Goal: Task Accomplishment & Management: Complete application form

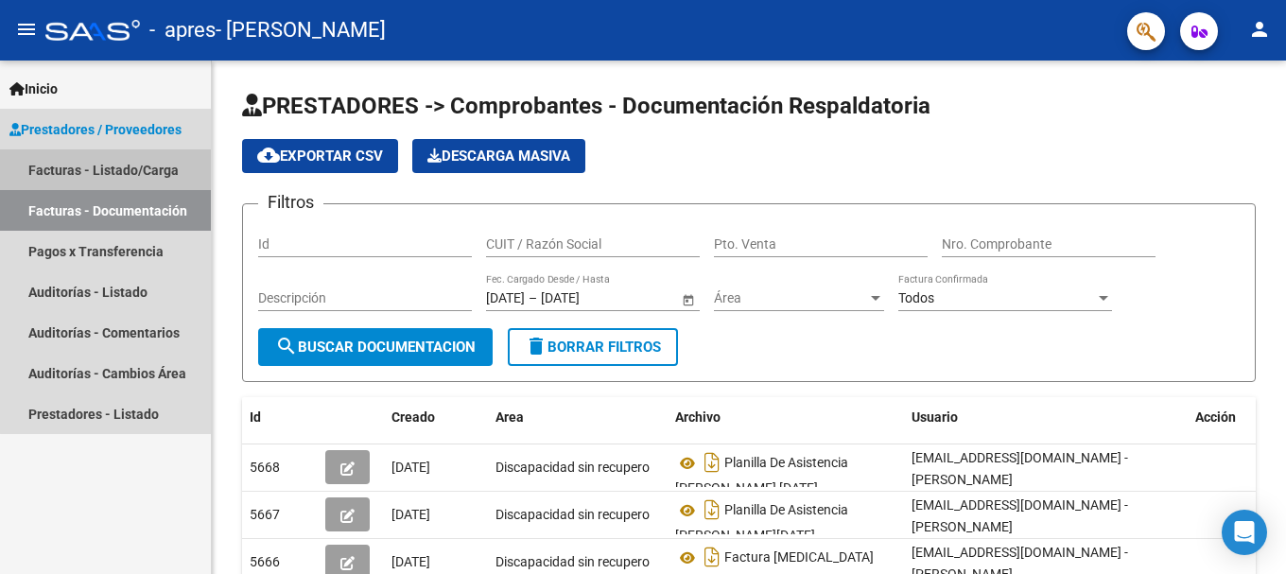
click at [107, 158] on link "Facturas - Listado/Carga" at bounding box center [105, 169] width 211 height 41
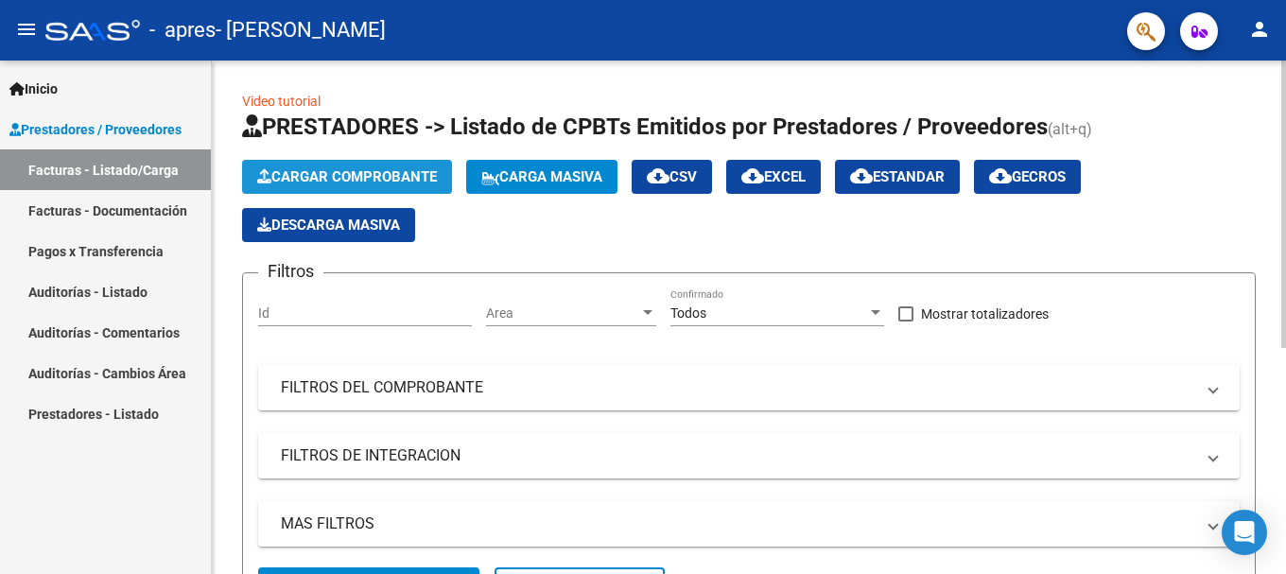
click at [348, 170] on span "Cargar Comprobante" at bounding box center [347, 176] width 180 height 17
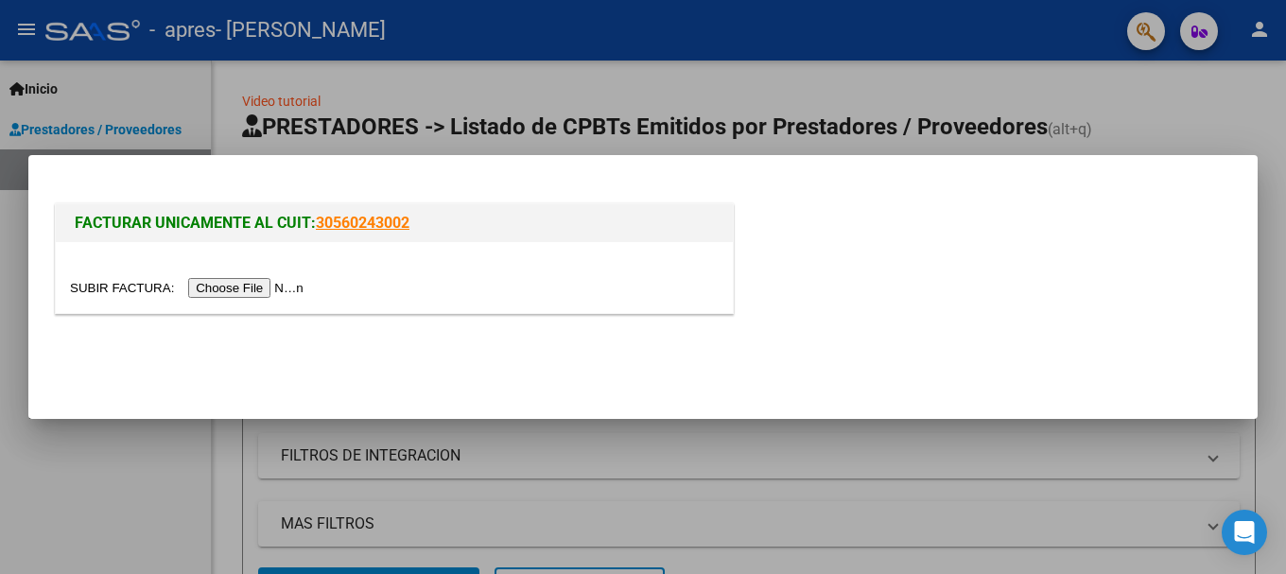
click at [264, 274] on div at bounding box center [394, 277] width 677 height 71
click at [253, 288] on input "file" at bounding box center [189, 288] width 239 height 20
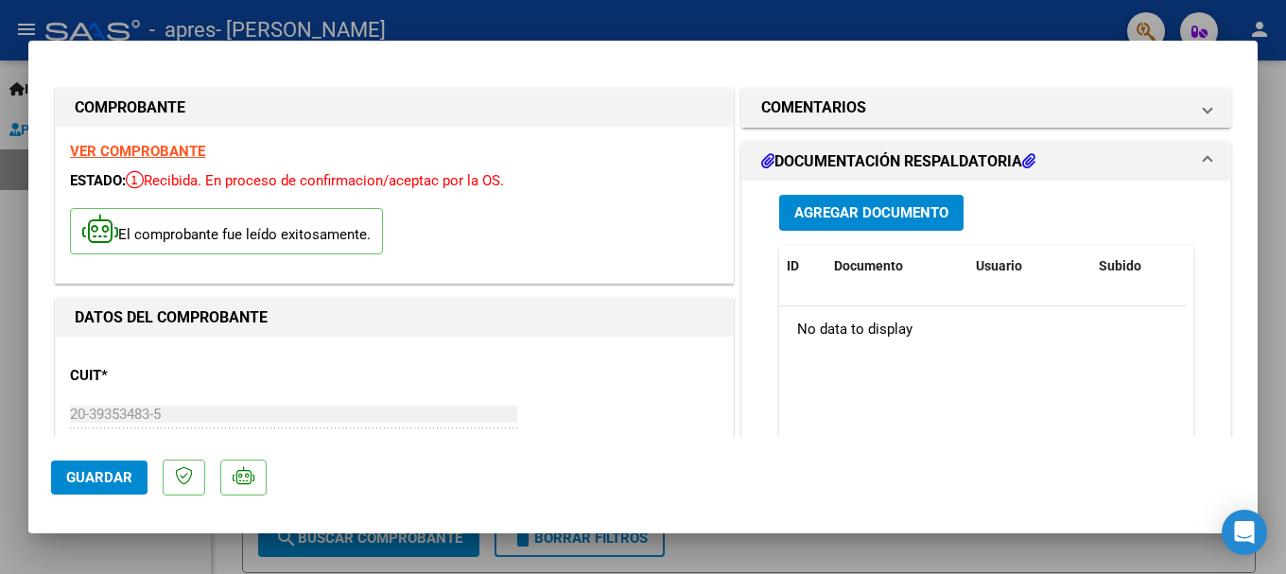
click at [876, 212] on span "Agregar Documento" at bounding box center [871, 213] width 154 height 17
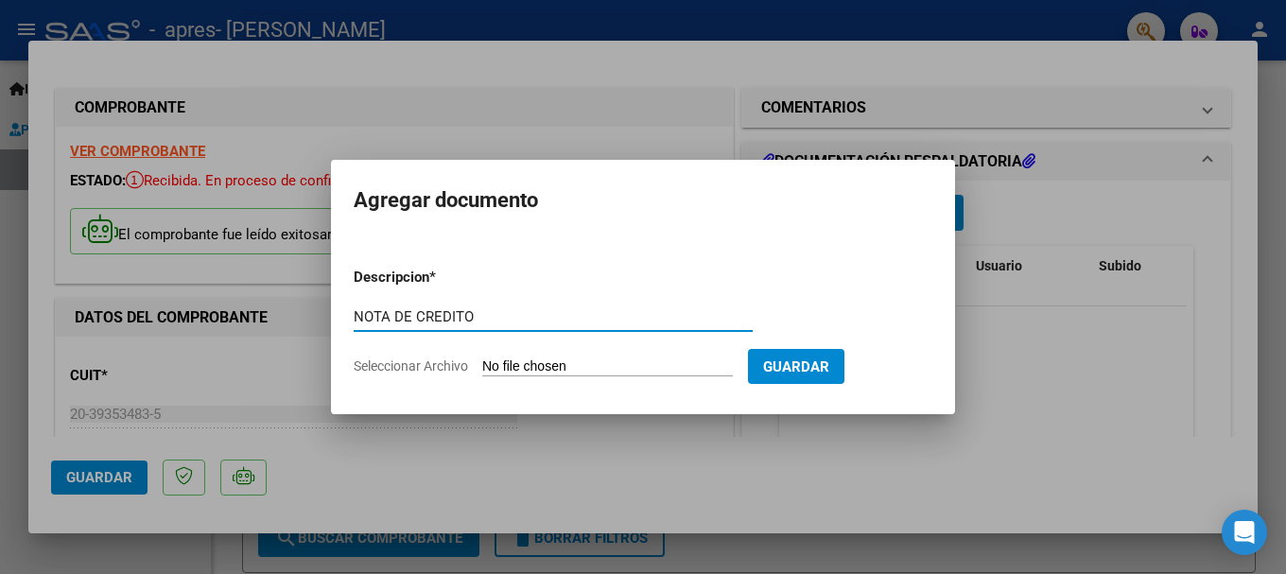
type input "NOTA DE CREDITO"
click at [568, 302] on div "NOTA DE CREDITO Escriba aquí una descripcion" at bounding box center [553, 316] width 399 height 28
click at [609, 134] on div at bounding box center [643, 287] width 1286 height 574
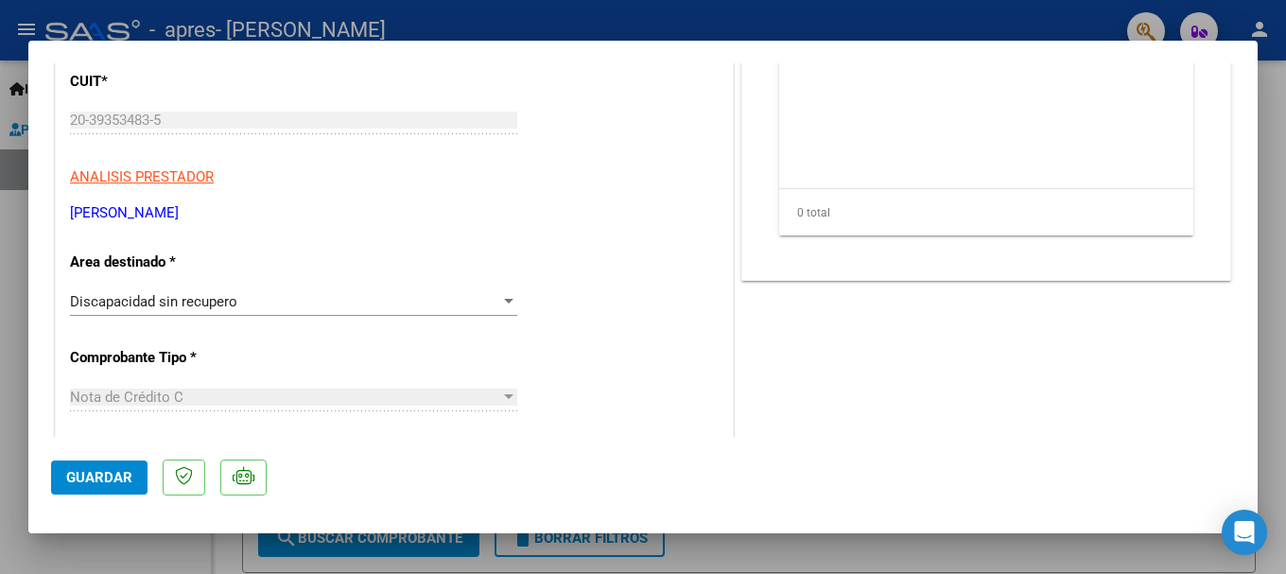
drag, startPoint x: 609, startPoint y: 134, endPoint x: 563, endPoint y: 201, distance: 81.0
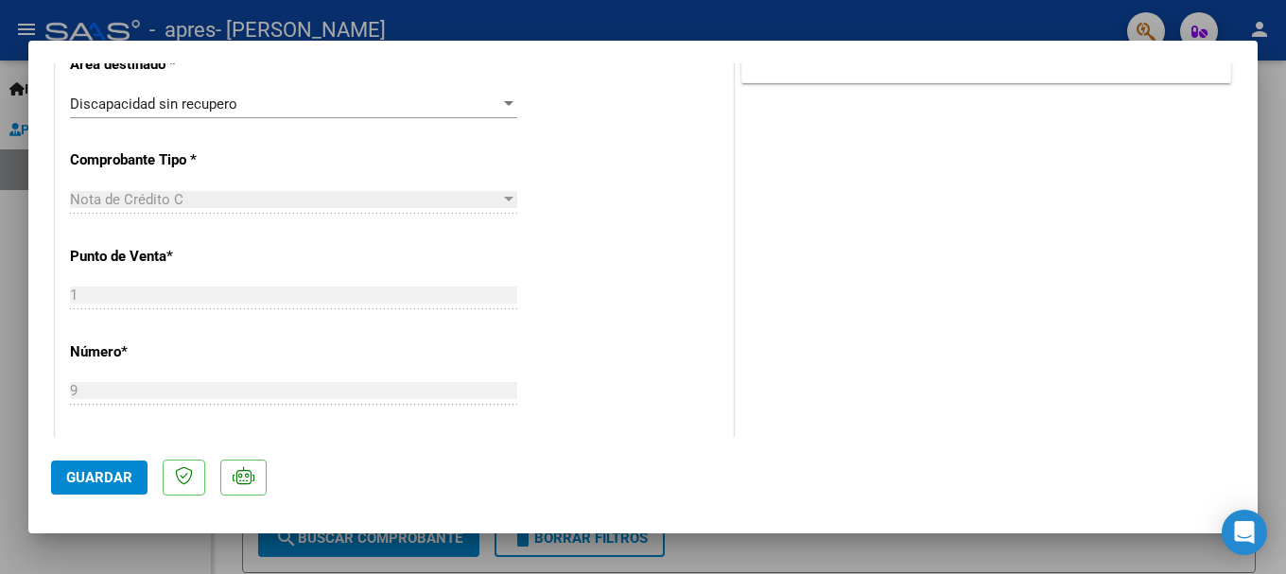
scroll to position [464, 0]
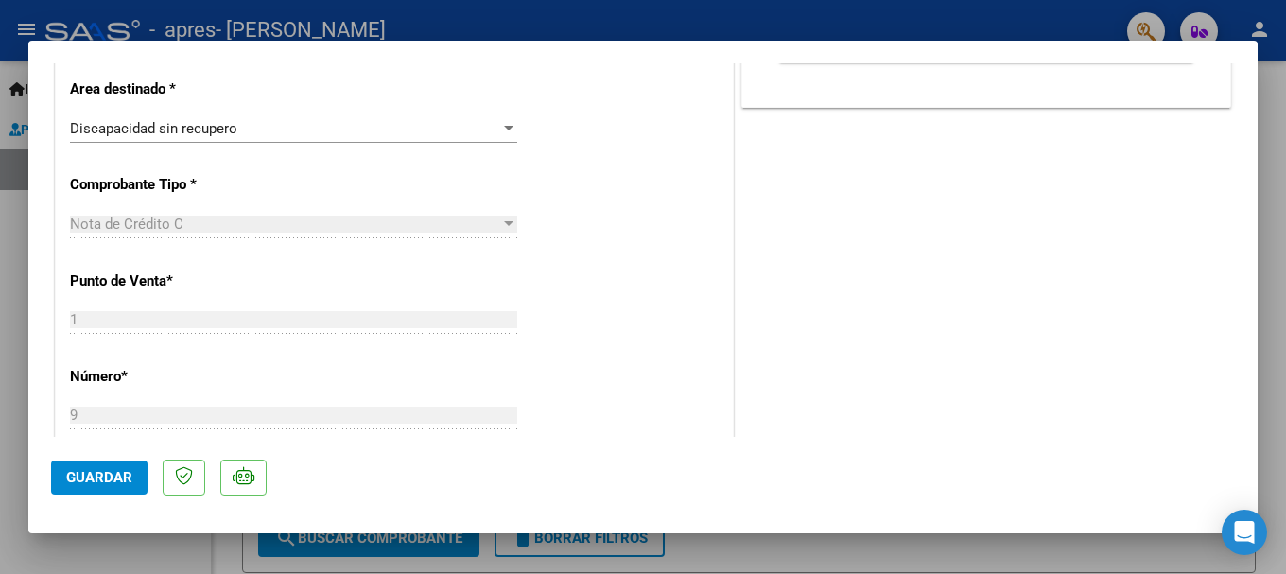
drag, startPoint x: 551, startPoint y: 210, endPoint x: 539, endPoint y: 163, distance: 48.8
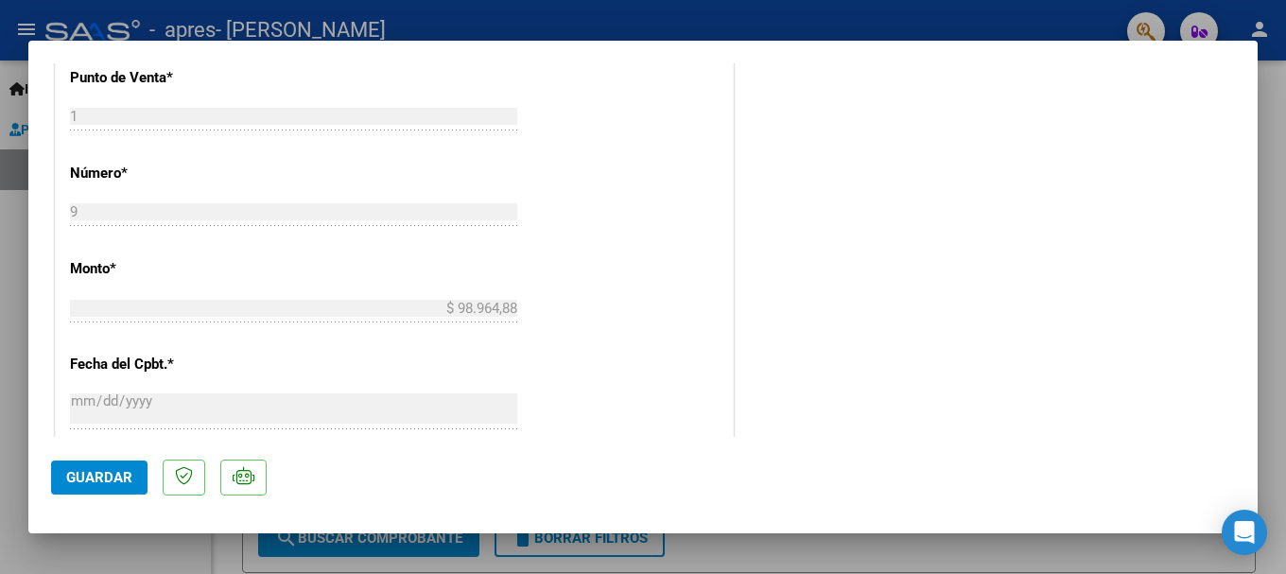
drag, startPoint x: 557, startPoint y: 268, endPoint x: 511, endPoint y: 351, distance: 93.9
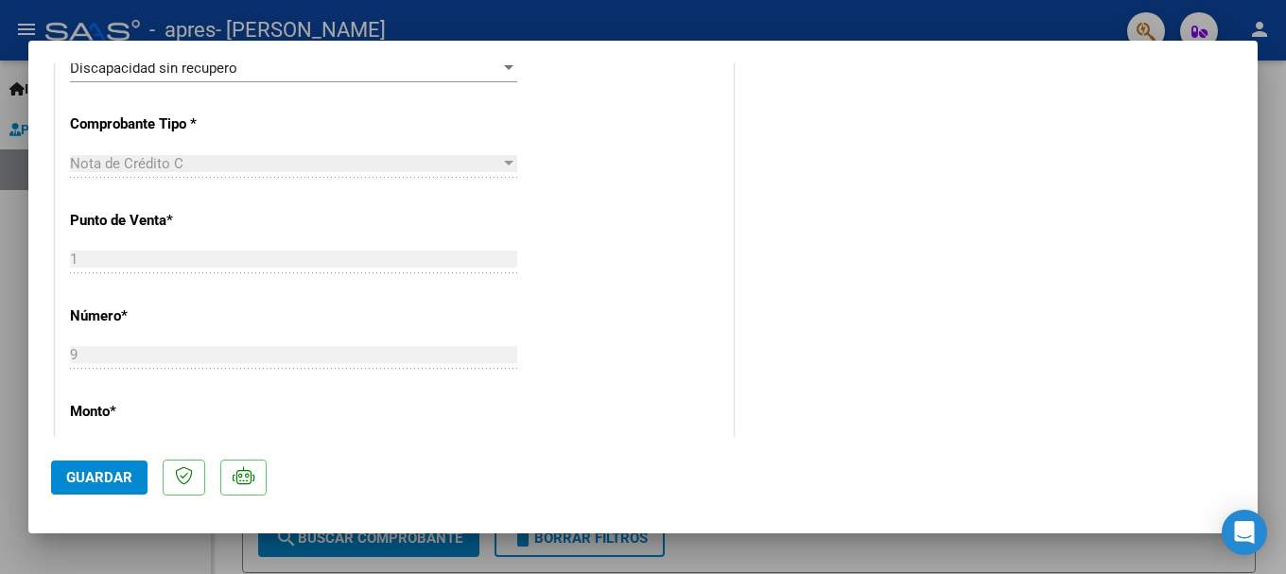
scroll to position [0, 0]
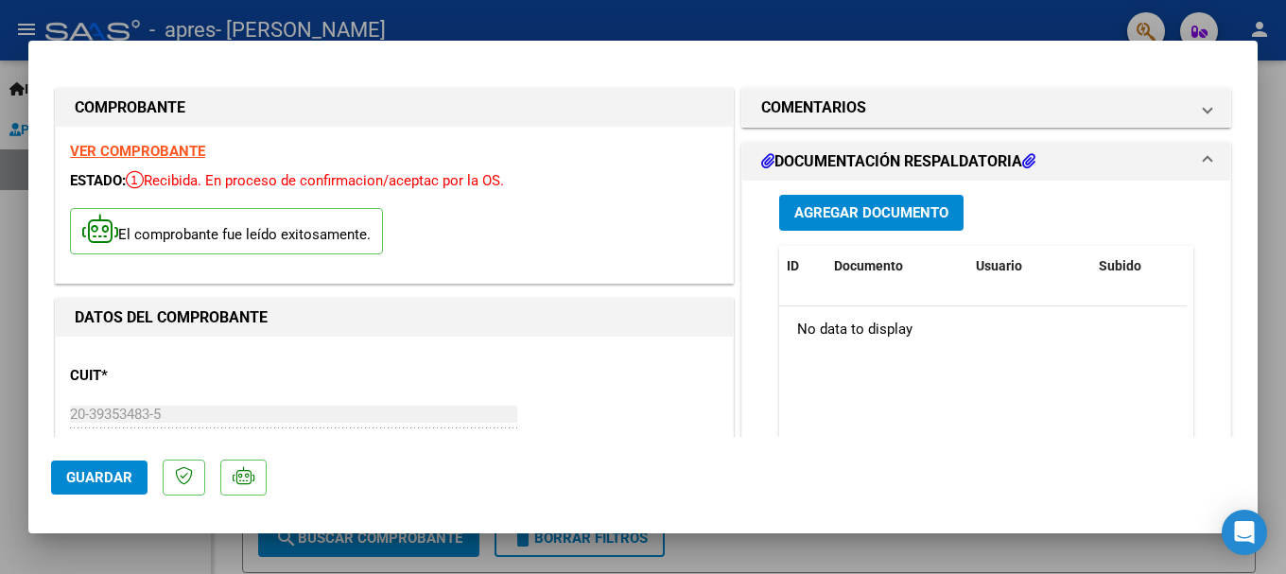
drag, startPoint x: 561, startPoint y: 288, endPoint x: 538, endPoint y: 120, distance: 169.8
click at [59, 495] on mat-dialog-actions "Guardar" at bounding box center [643, 474] width 1184 height 75
click at [76, 475] on span "Guardar" at bounding box center [99, 477] width 66 height 17
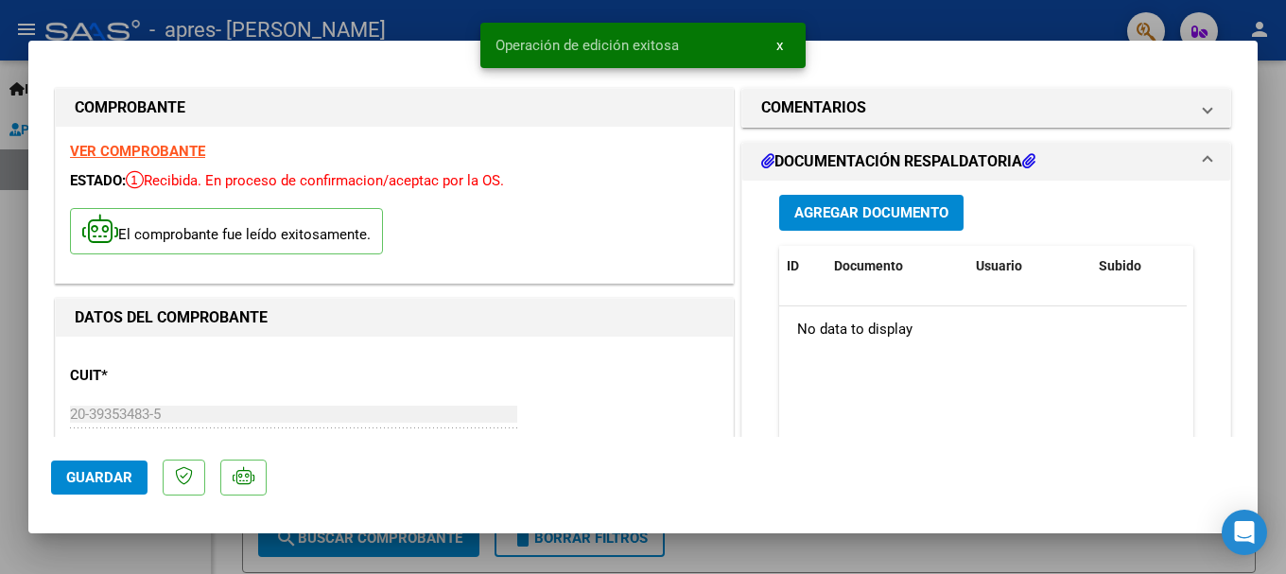
click at [0, 449] on div at bounding box center [643, 287] width 1286 height 574
type input "$ 0,00"
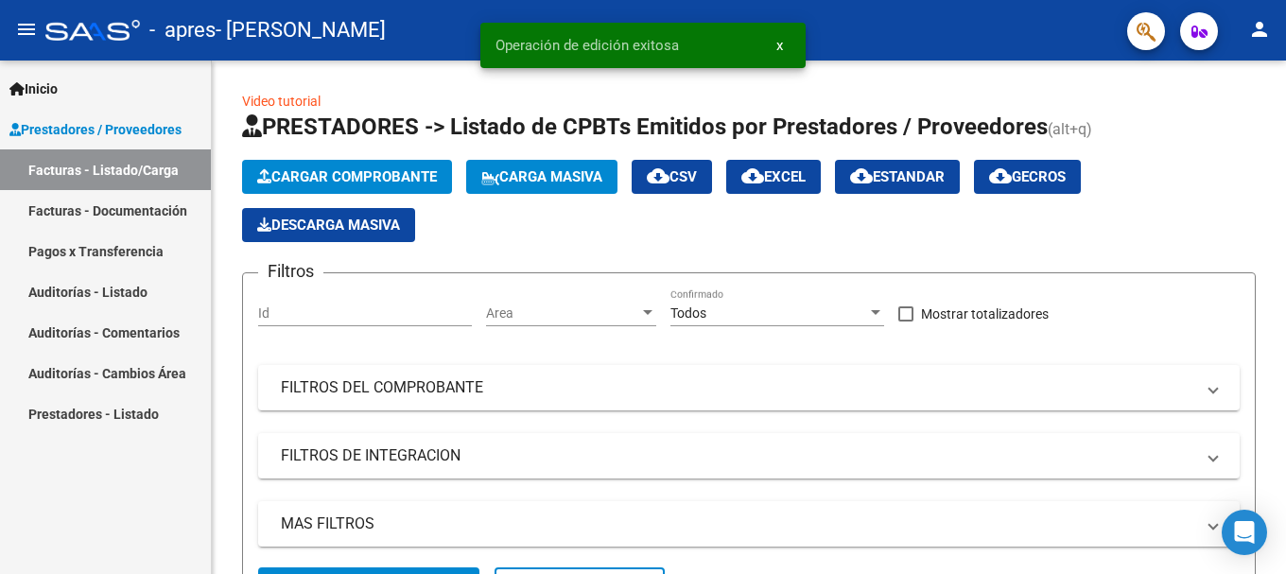
click at [128, 186] on link "Facturas - Listado/Carga" at bounding box center [105, 169] width 211 height 41
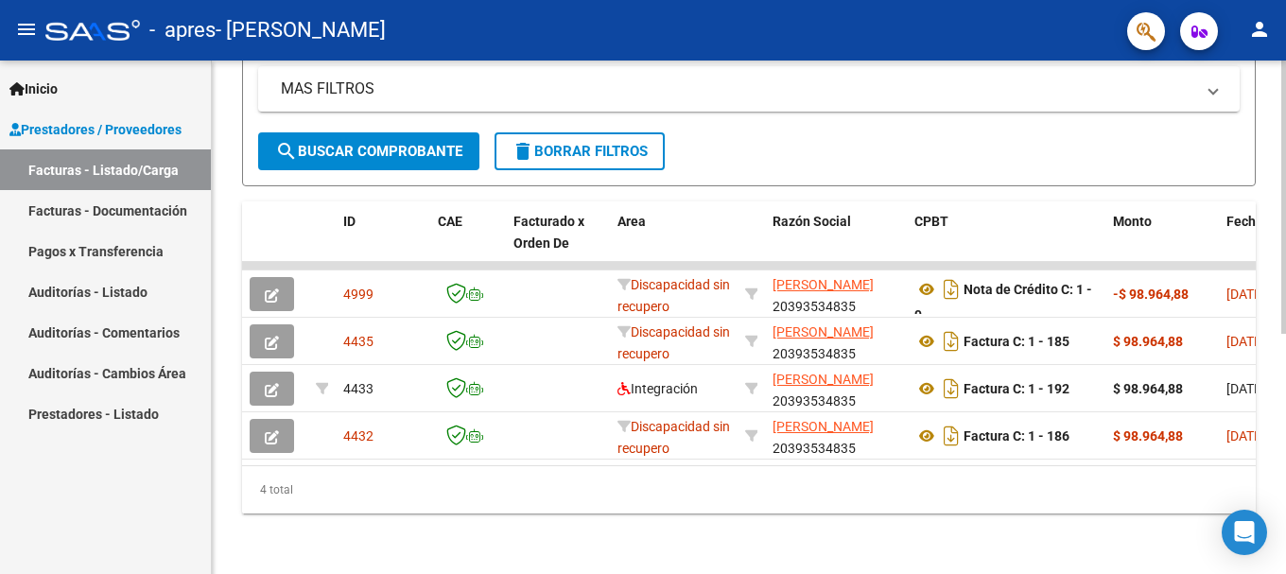
drag, startPoint x: 531, startPoint y: 216, endPoint x: 500, endPoint y: 298, distance: 87.1
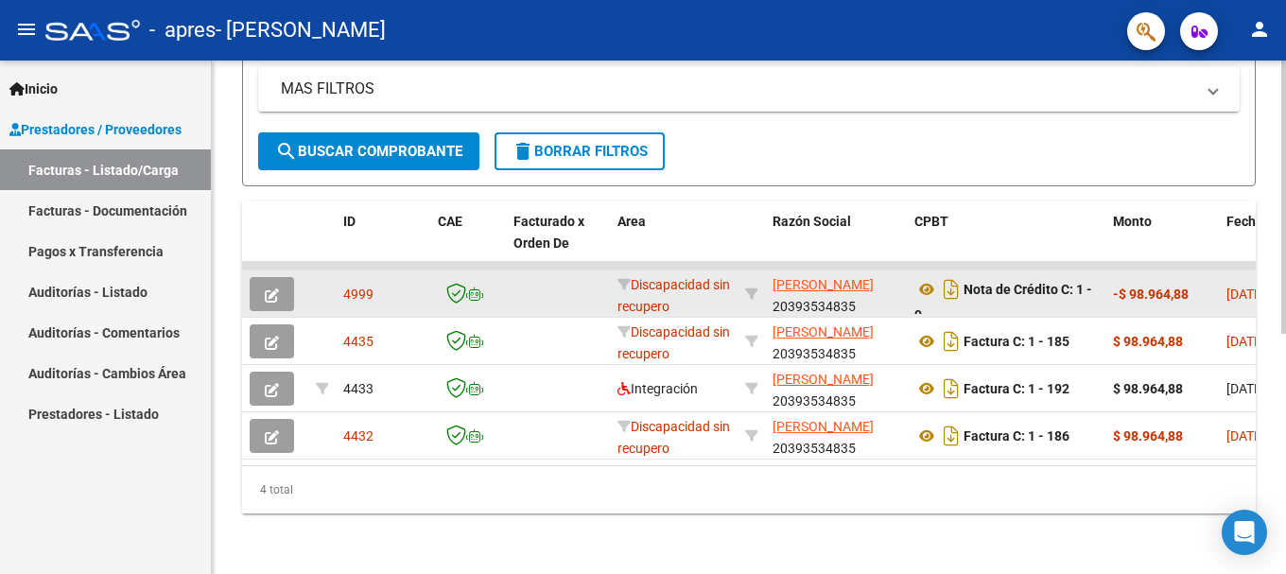
scroll to position [450, 0]
click at [924, 278] on icon at bounding box center [926, 289] width 25 height 23
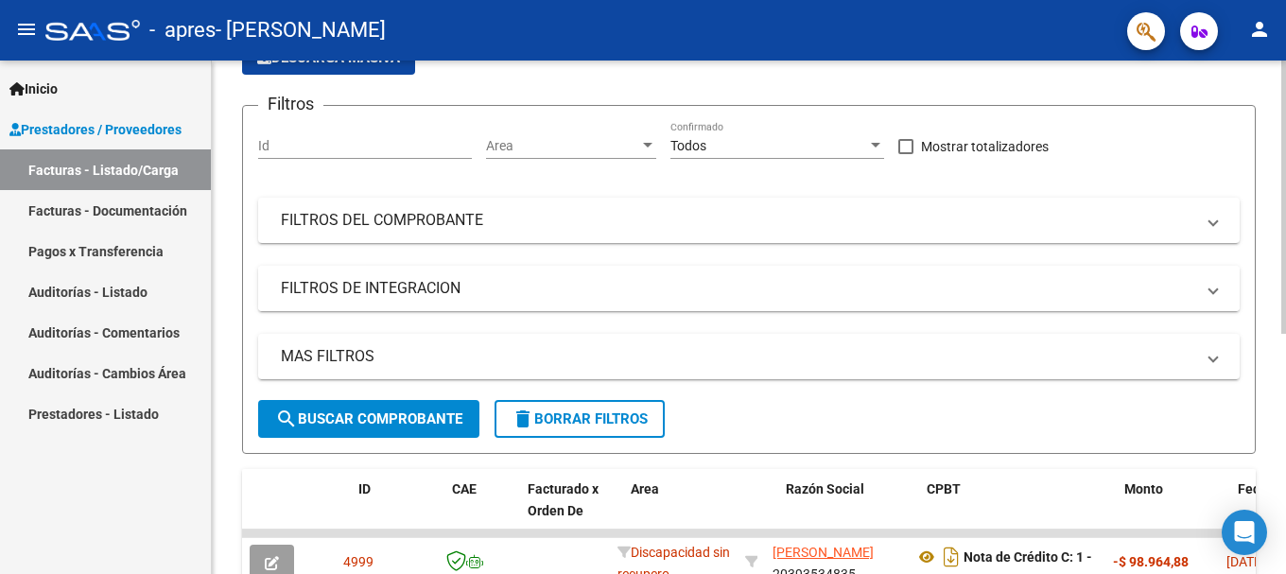
drag, startPoint x: 337, startPoint y: 183, endPoint x: 347, endPoint y: 134, distance: 50.2
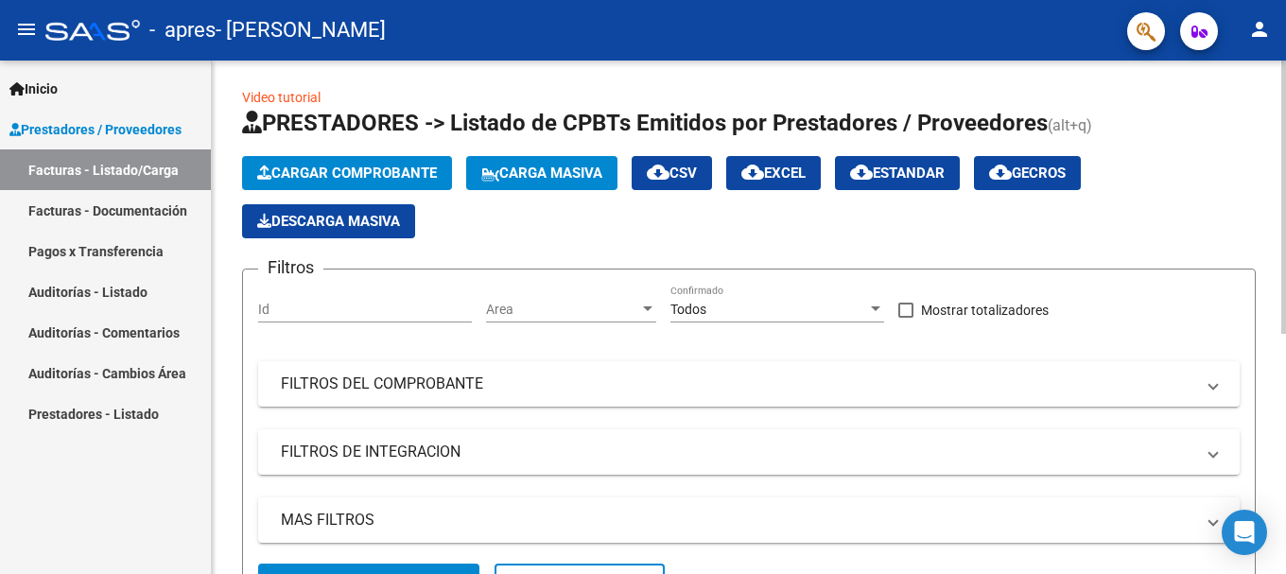
scroll to position [0, 0]
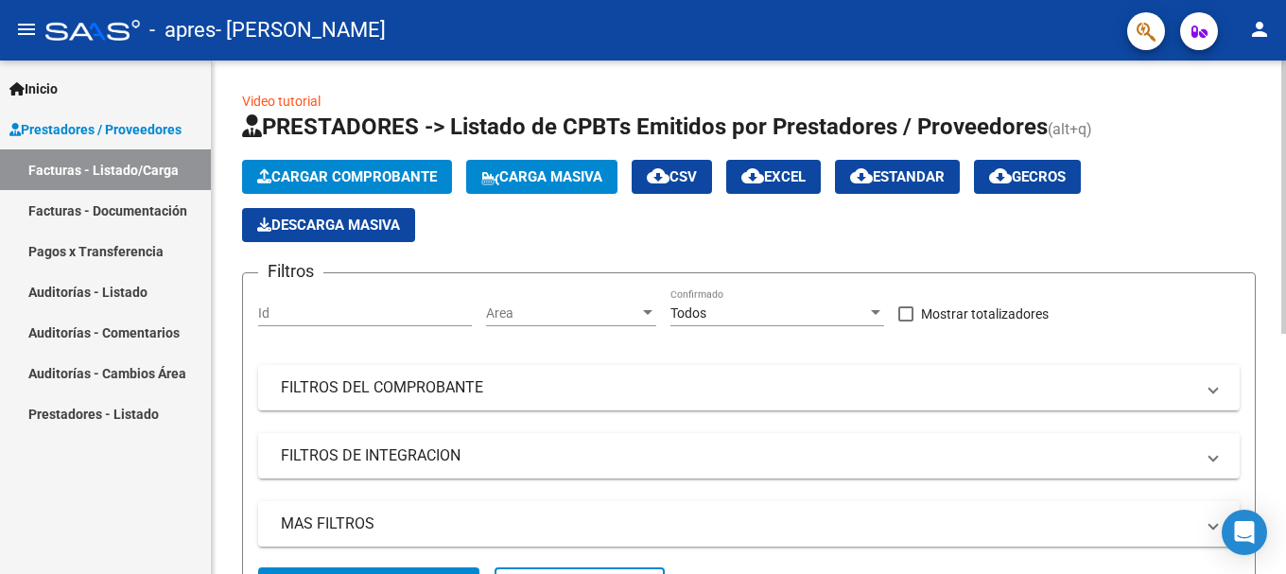
drag, startPoint x: 357, startPoint y: 164, endPoint x: 381, endPoint y: 95, distance: 72.9
click at [357, 170] on span "Cargar Comprobante" at bounding box center [347, 176] width 180 height 17
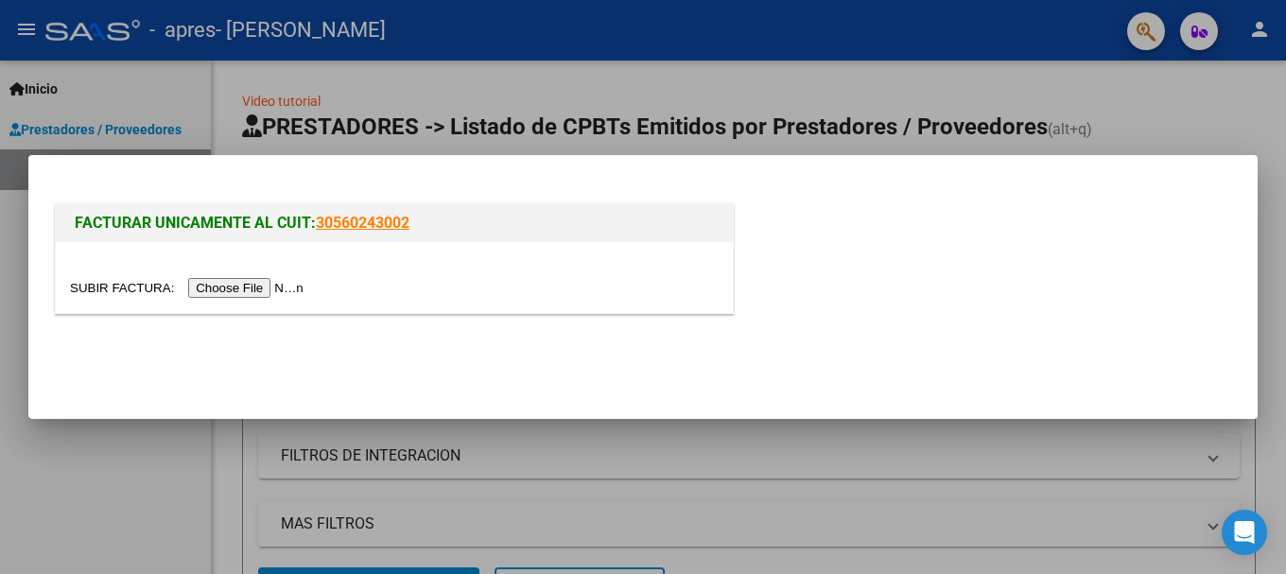
click at [274, 285] on input "file" at bounding box center [189, 288] width 239 height 20
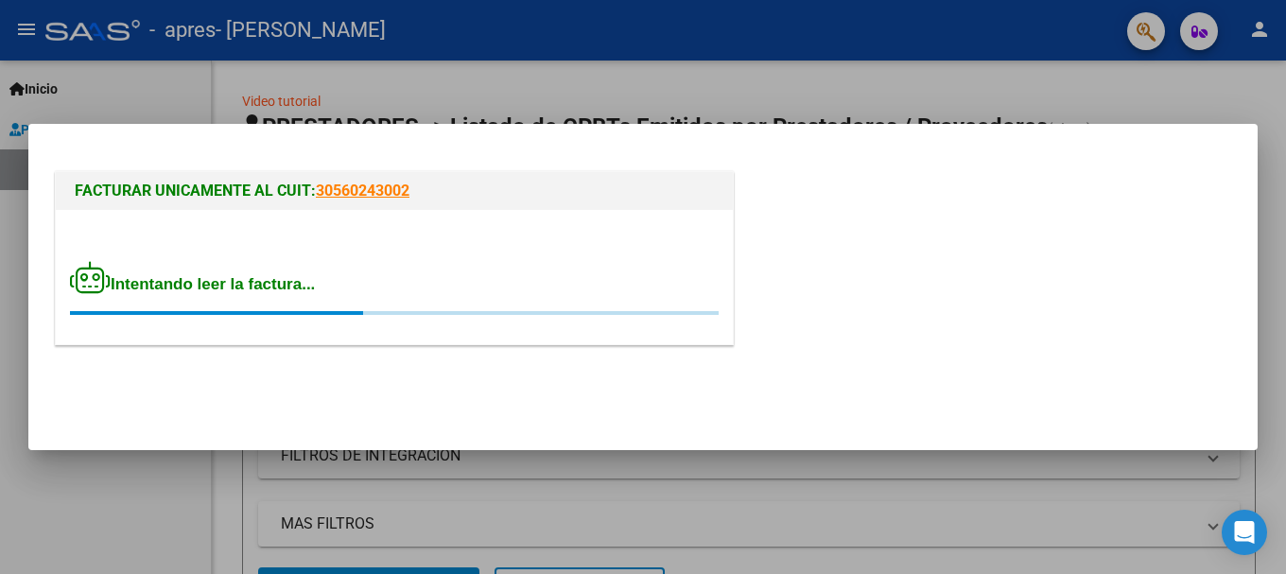
click at [339, 96] on div at bounding box center [643, 287] width 1286 height 574
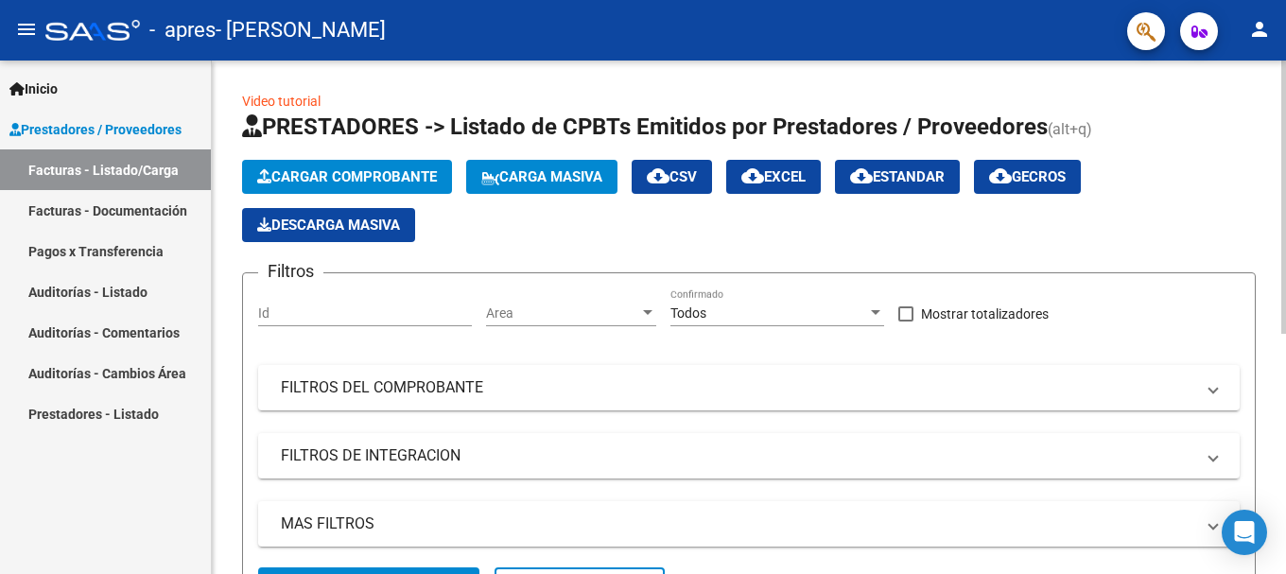
click at [409, 180] on span "Cargar Comprobante" at bounding box center [347, 176] width 180 height 17
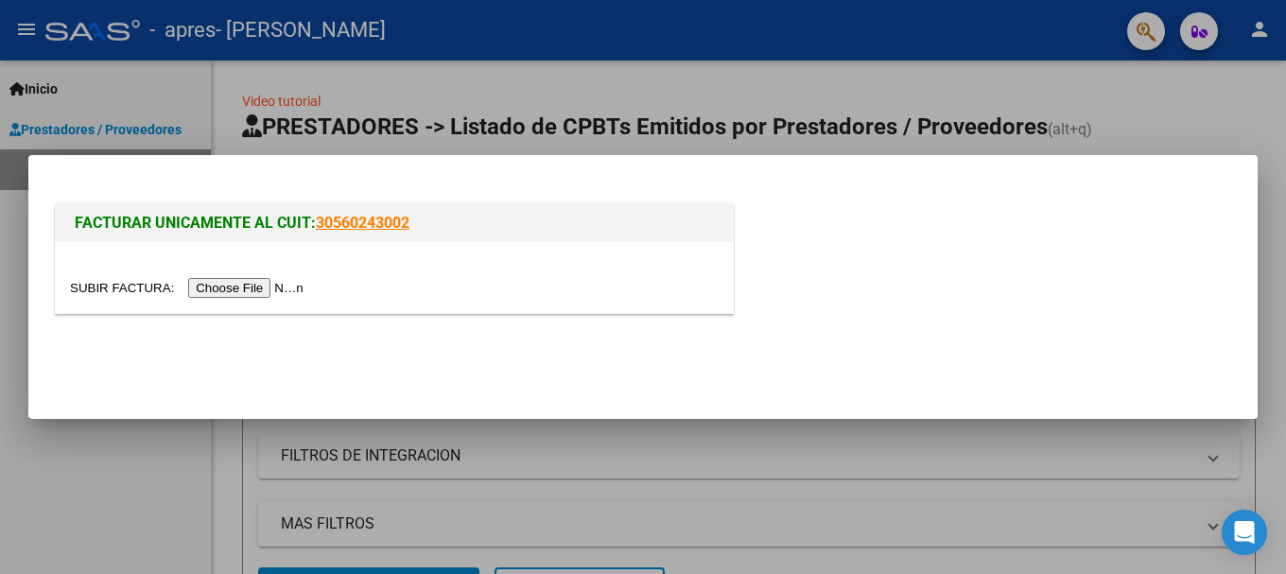
click at [256, 294] on input "file" at bounding box center [189, 288] width 239 height 20
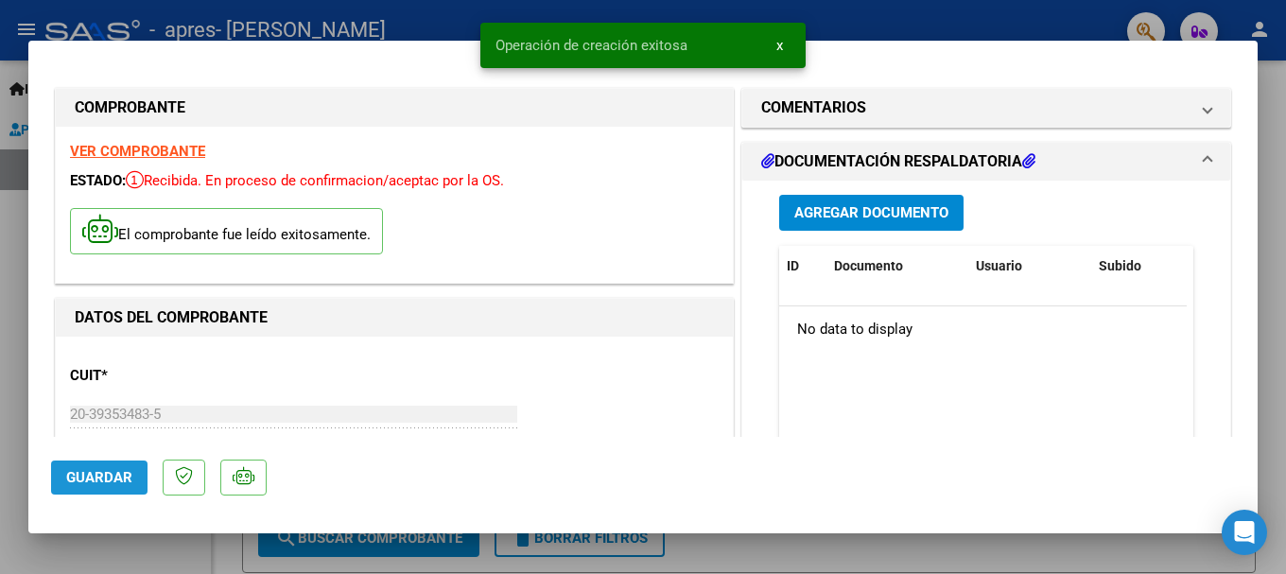
click at [117, 472] on span "Guardar" at bounding box center [99, 477] width 66 height 17
click at [4, 326] on div at bounding box center [643, 287] width 1286 height 574
type input "$ 0,00"
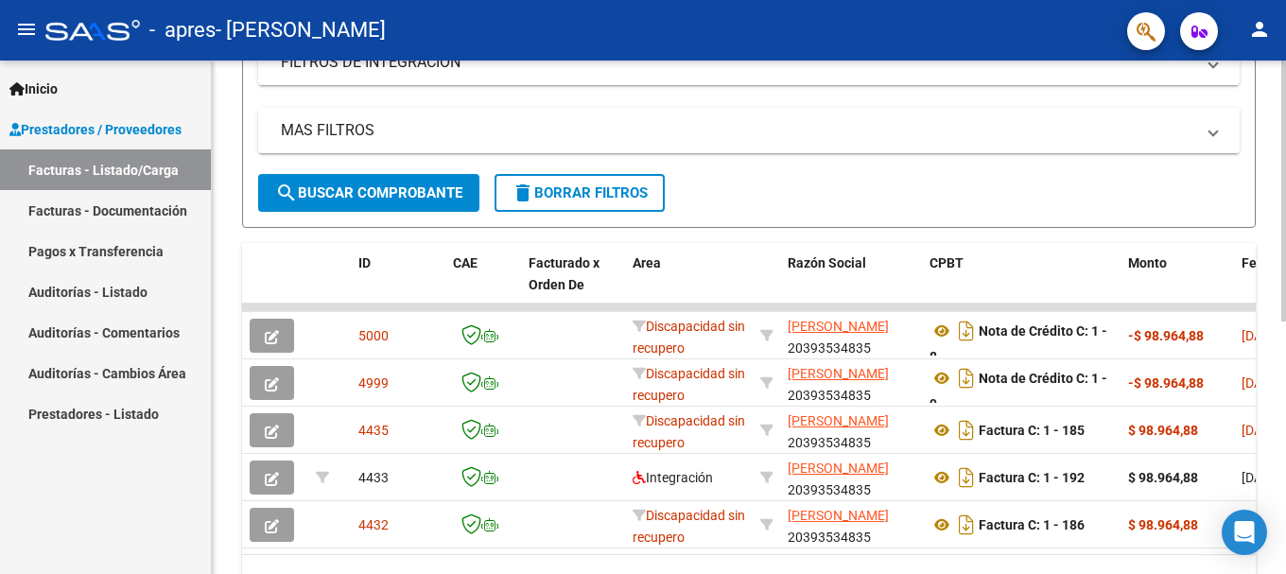
drag, startPoint x: 597, startPoint y: 304, endPoint x: 550, endPoint y: 372, distance: 82.9
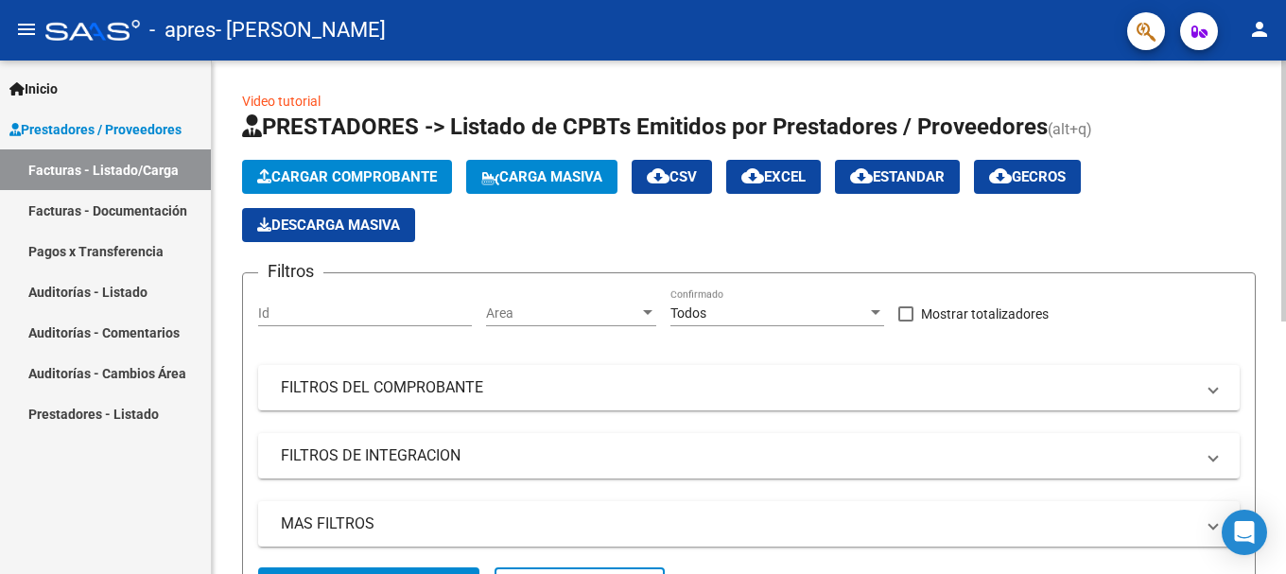
drag, startPoint x: 389, startPoint y: 251, endPoint x: 387, endPoint y: 150, distance: 100.2
click at [341, 174] on span "Cargar Comprobante" at bounding box center [347, 176] width 180 height 17
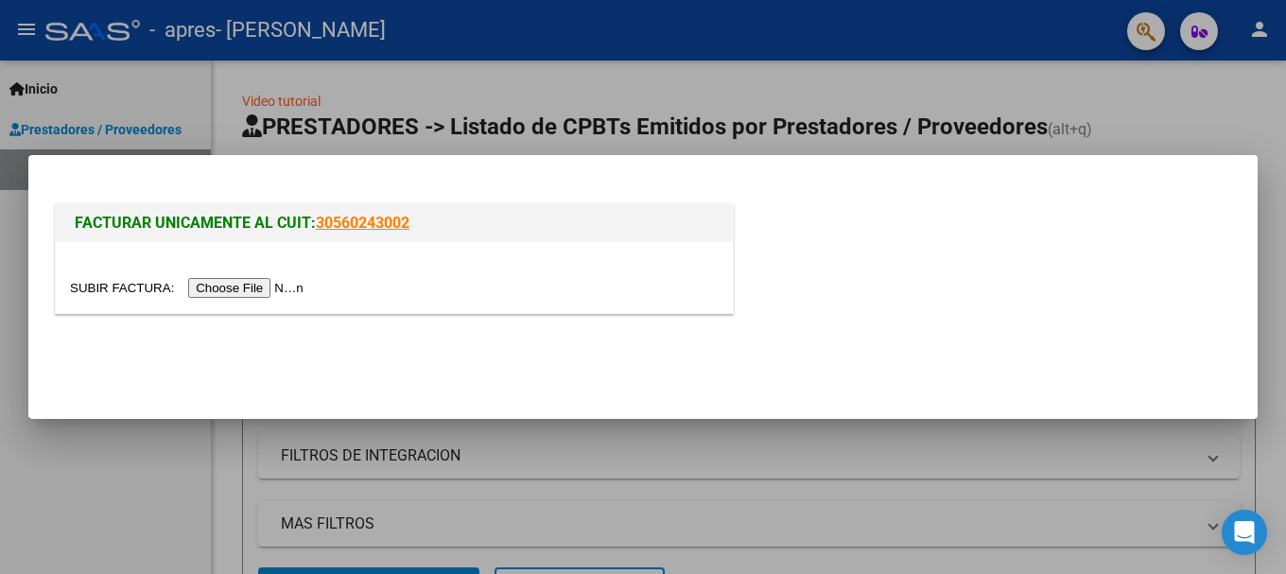
click at [269, 283] on input "file" at bounding box center [189, 288] width 239 height 20
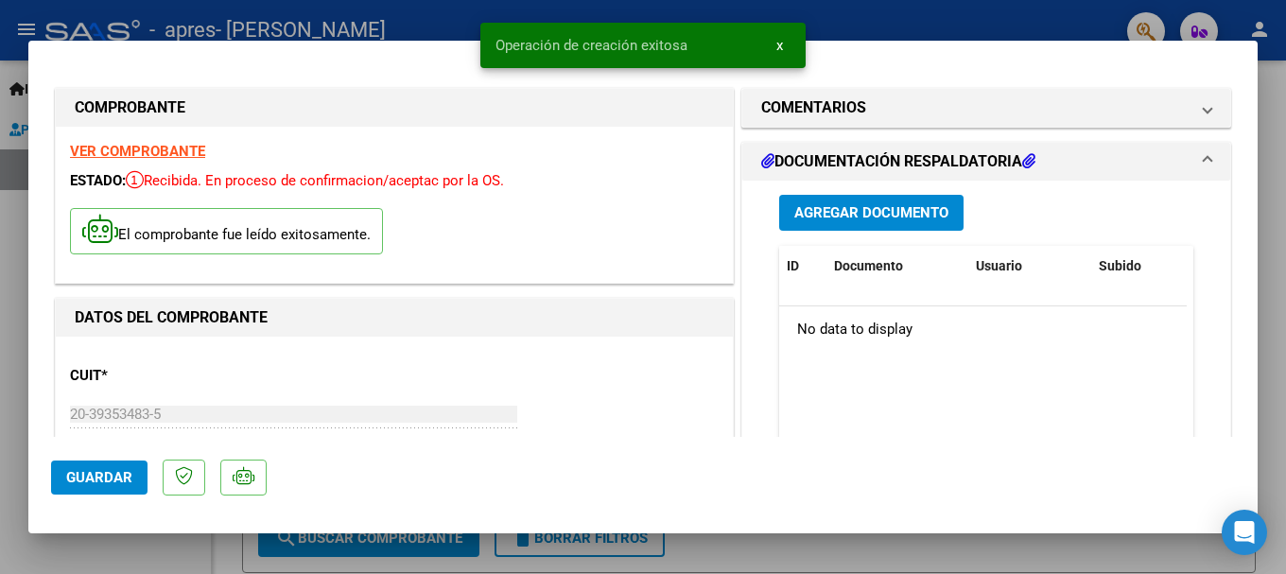
click at [816, 208] on span "Agregar Documento" at bounding box center [871, 213] width 154 height 17
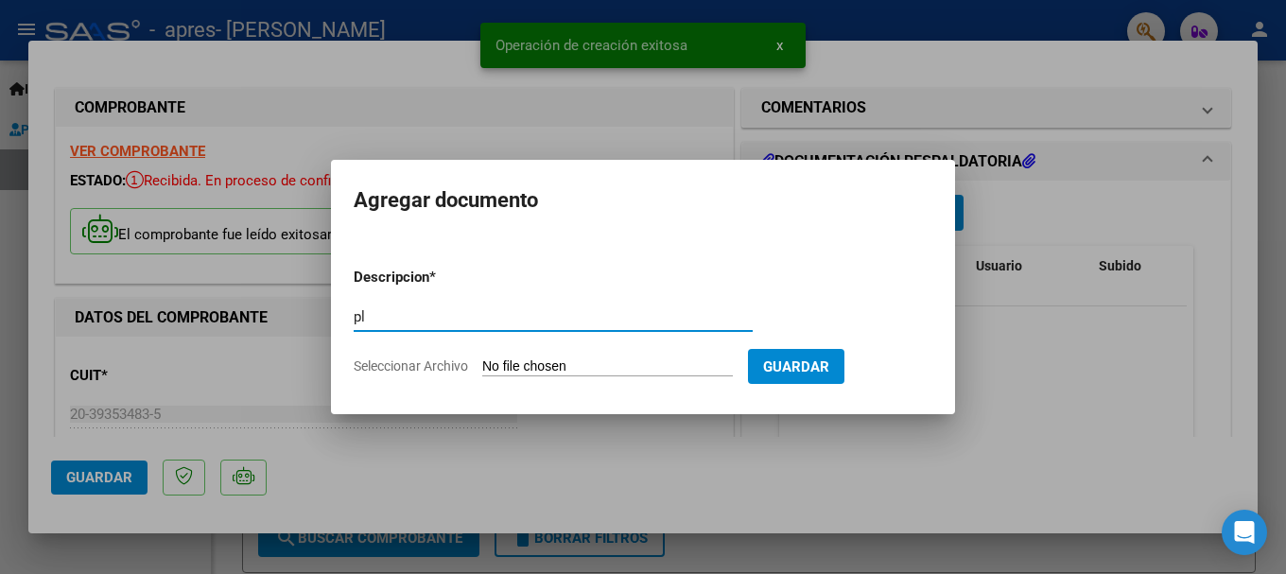
type input "p"
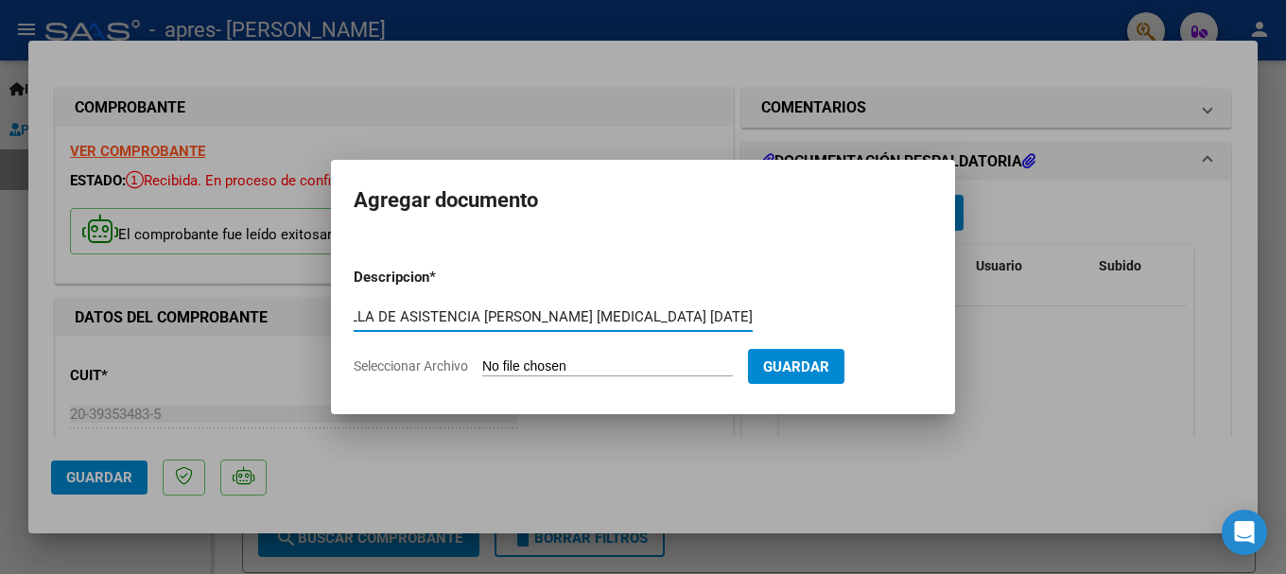
scroll to position [0, 70]
type input "PLANILLA DE ASISTENCIA [PERSON_NAME] [MEDICAL_DATA] [DATE]"
click at [596, 356] on form "Descripcion * PLANILLA DE ASISTENCIA [PERSON_NAME] [MEDICAL_DATA] [DATE] Escrib…" at bounding box center [643, 321] width 579 height 138
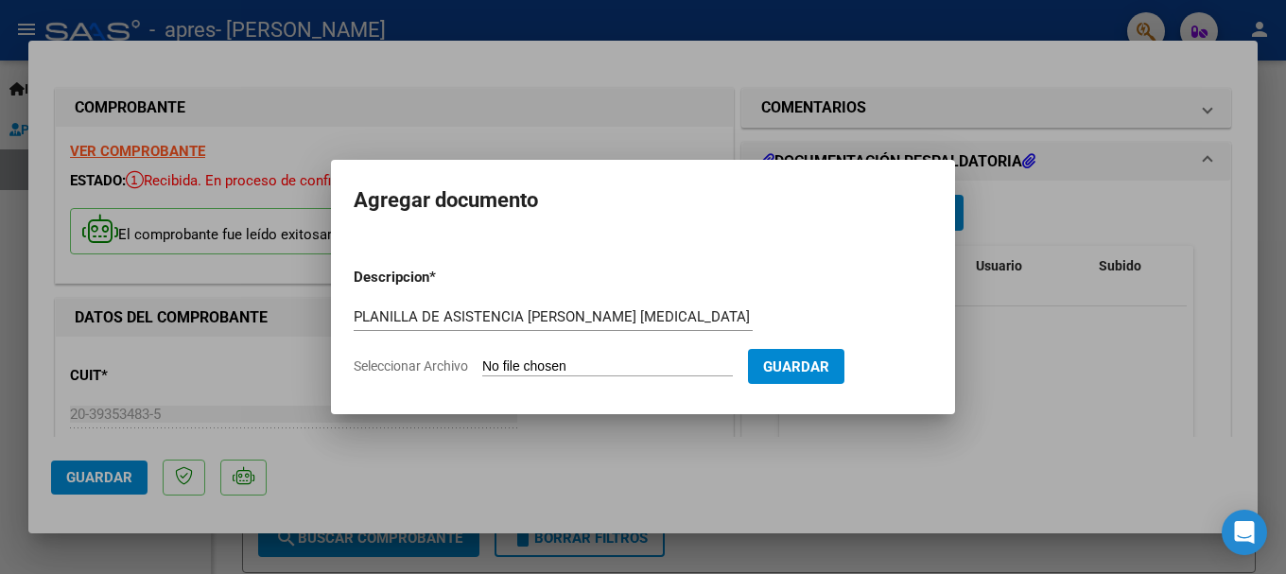
click at [589, 364] on input "Seleccionar Archivo" at bounding box center [607, 367] width 251 height 18
type input "C:\fakepath\PLANILLA DE ASISTENCIA [PERSON_NAME][DATE].pdf"
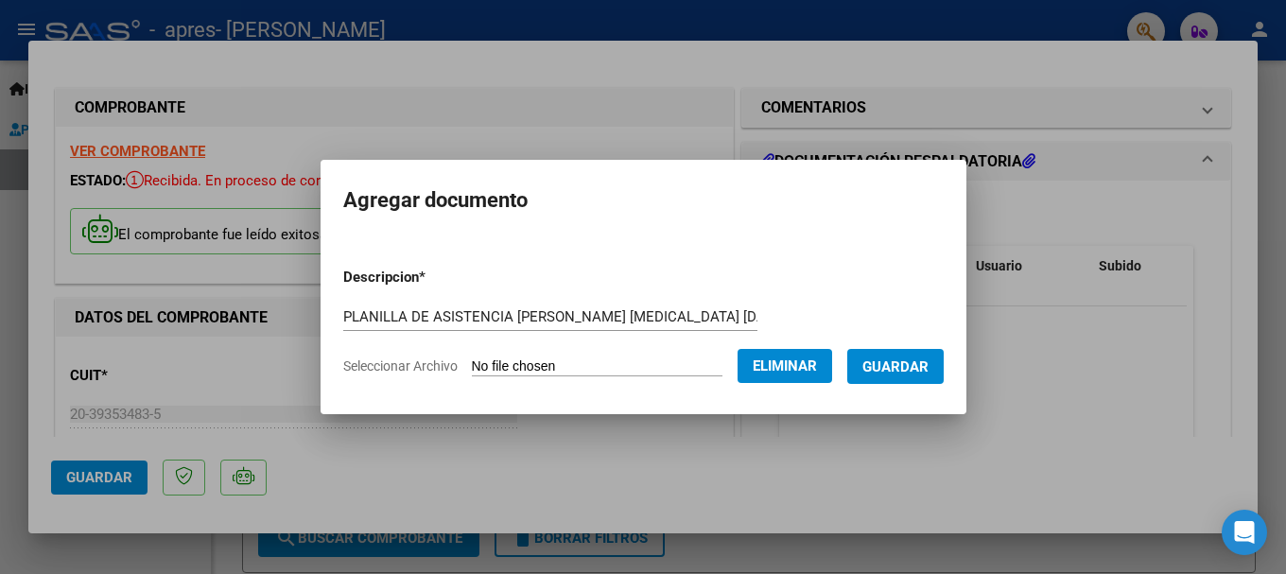
click at [888, 375] on button "Guardar" at bounding box center [895, 366] width 96 height 35
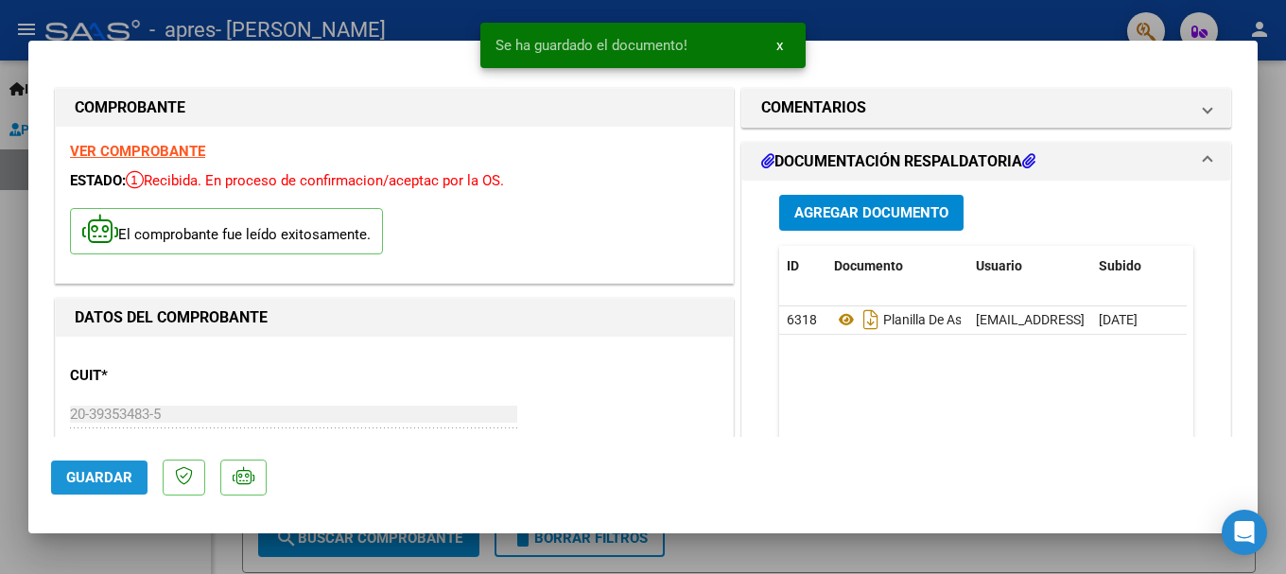
click at [124, 482] on span "Guardar" at bounding box center [99, 477] width 66 height 17
click at [13, 436] on div at bounding box center [643, 287] width 1286 height 574
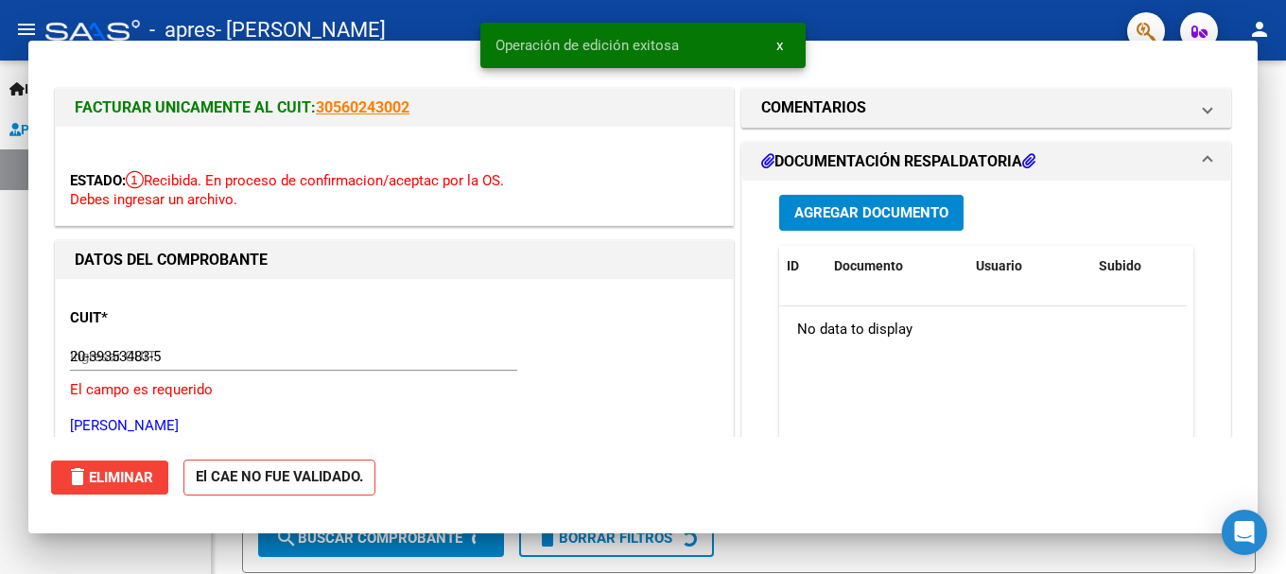
type input "$ 0,00"
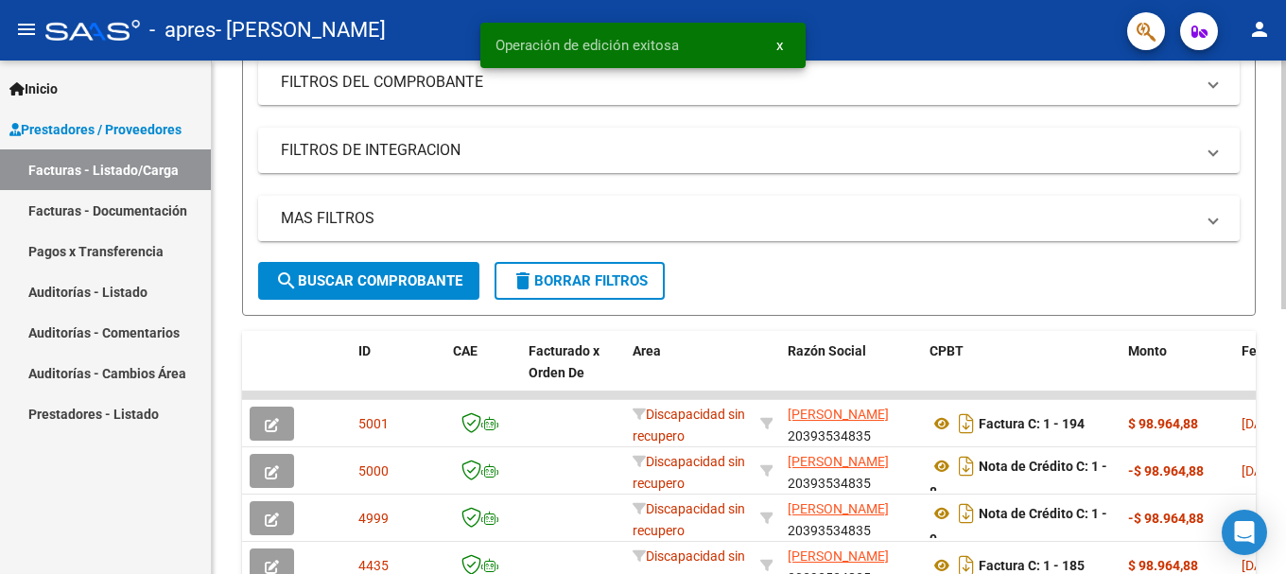
scroll to position [445, 0]
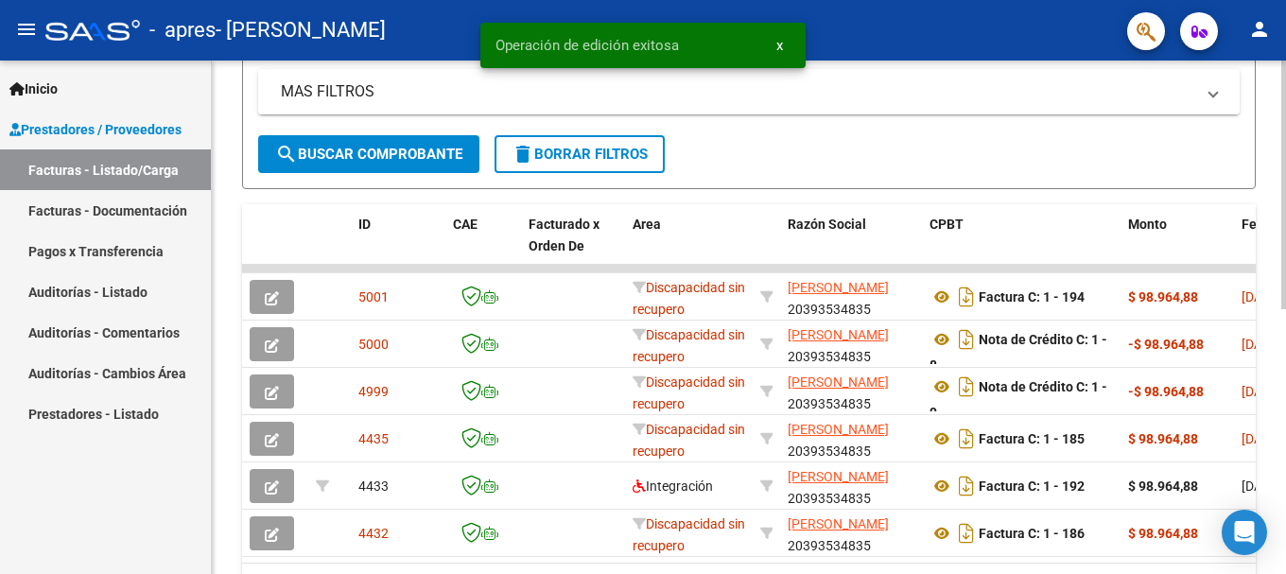
drag, startPoint x: 625, startPoint y: 332, endPoint x: 573, endPoint y: 411, distance: 94.9
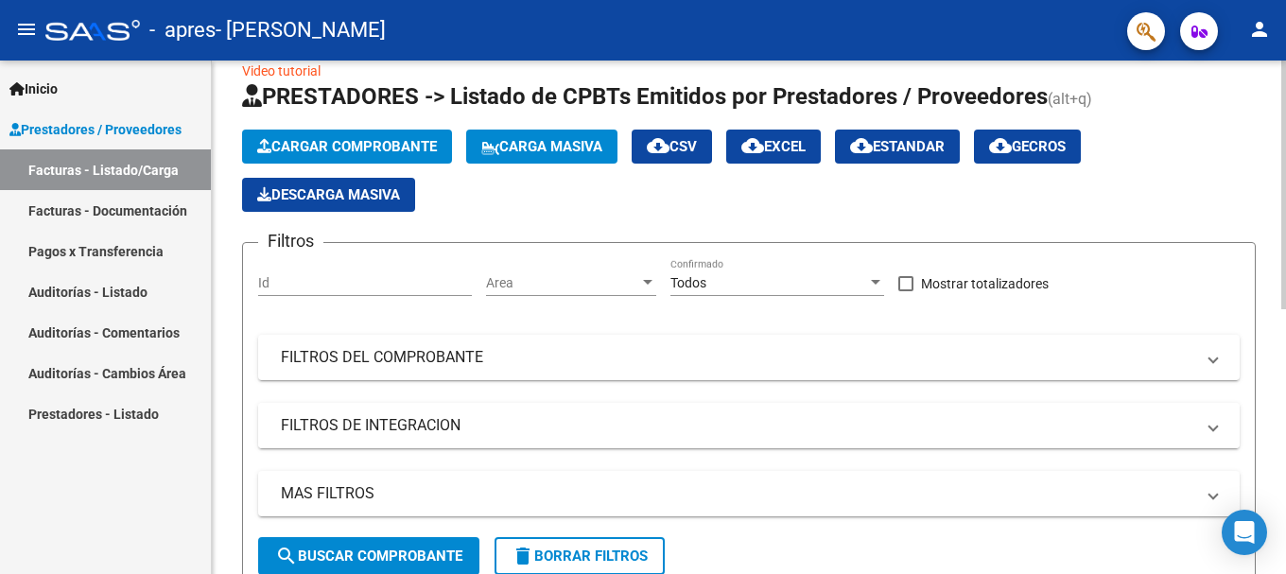
scroll to position [0, 0]
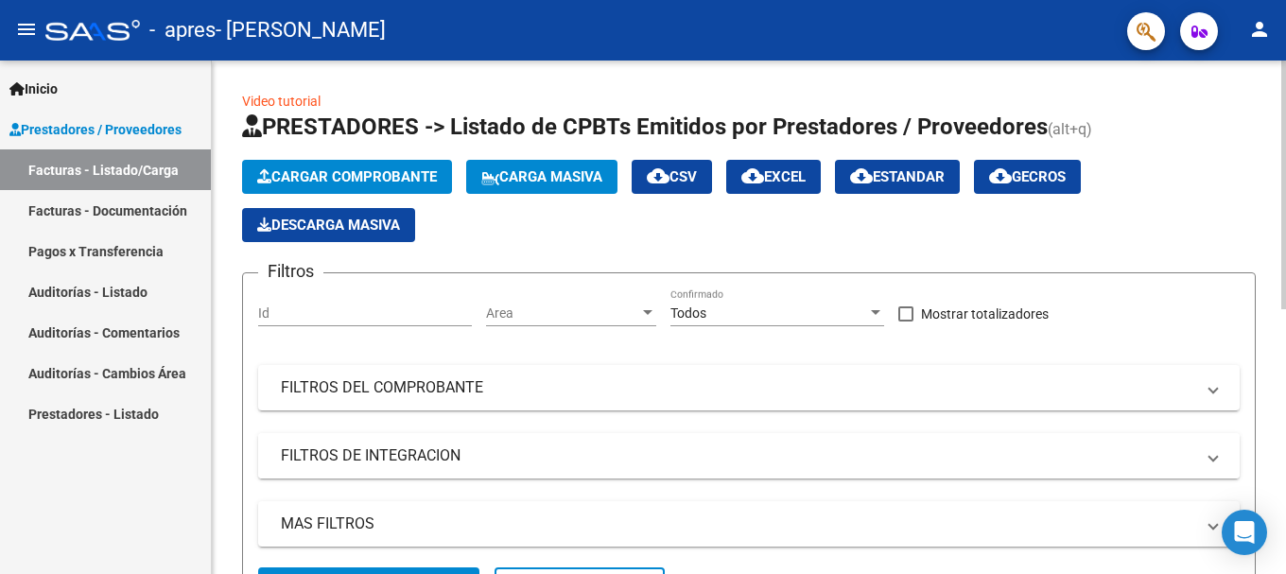
drag, startPoint x: 450, startPoint y: 209, endPoint x: 471, endPoint y: 115, distance: 95.9
click at [396, 169] on span "Cargar Comprobante" at bounding box center [347, 176] width 180 height 17
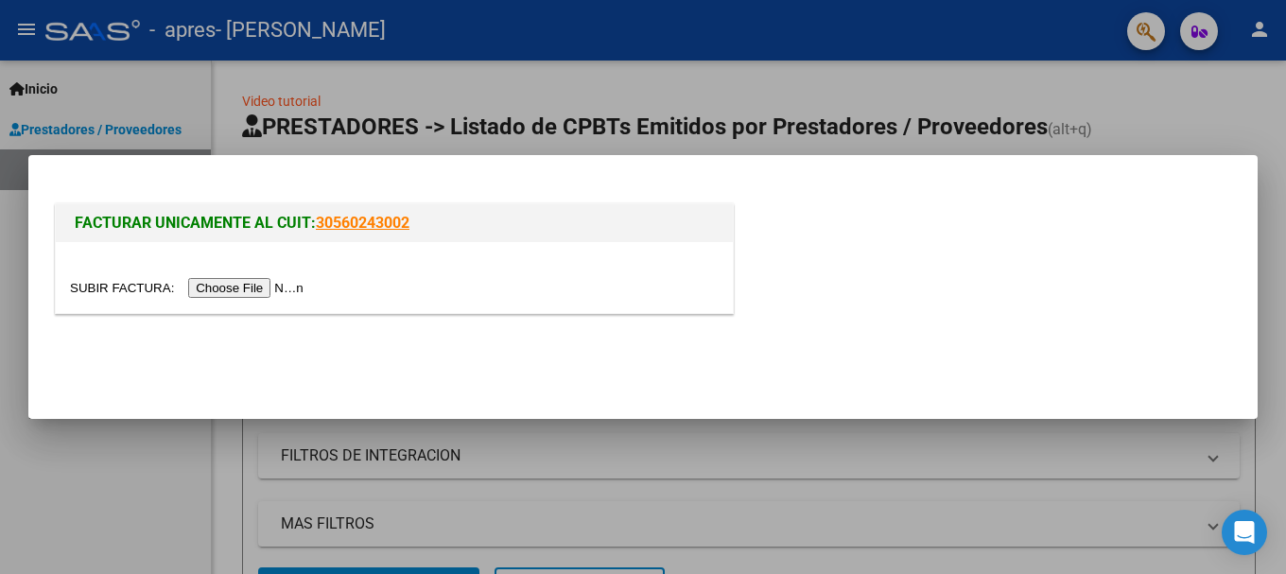
click at [274, 290] on input "file" at bounding box center [189, 288] width 239 height 20
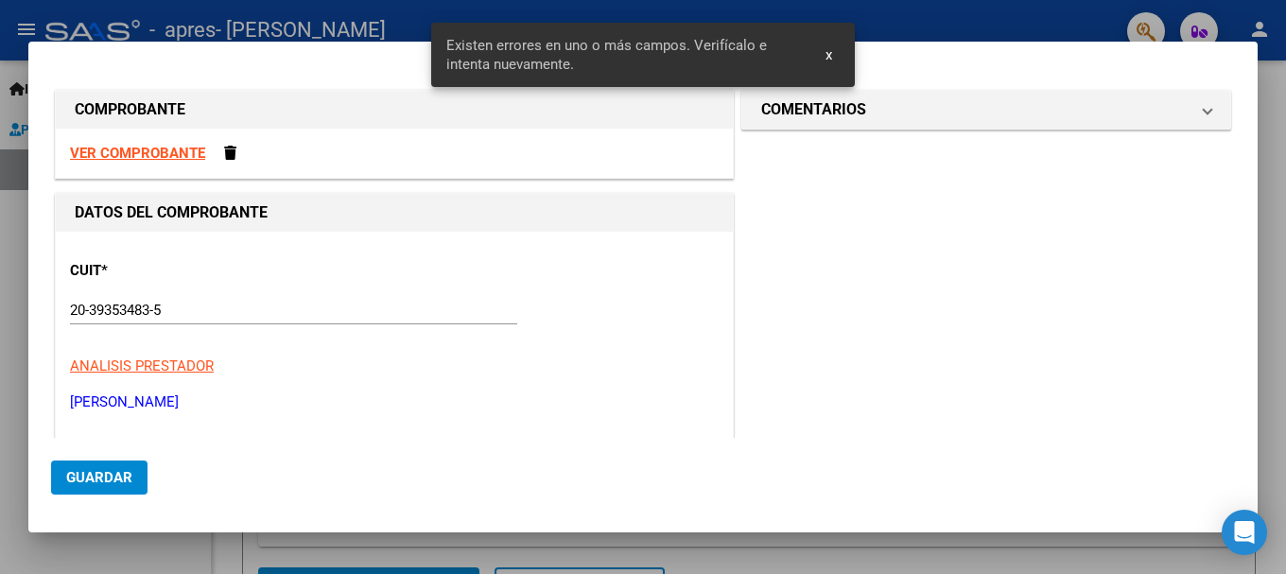
drag, startPoint x: 315, startPoint y: 302, endPoint x: 387, endPoint y: 103, distance: 211.1
click at [187, 155] on strong "VER COMPROBANTE" at bounding box center [137, 153] width 135 height 17
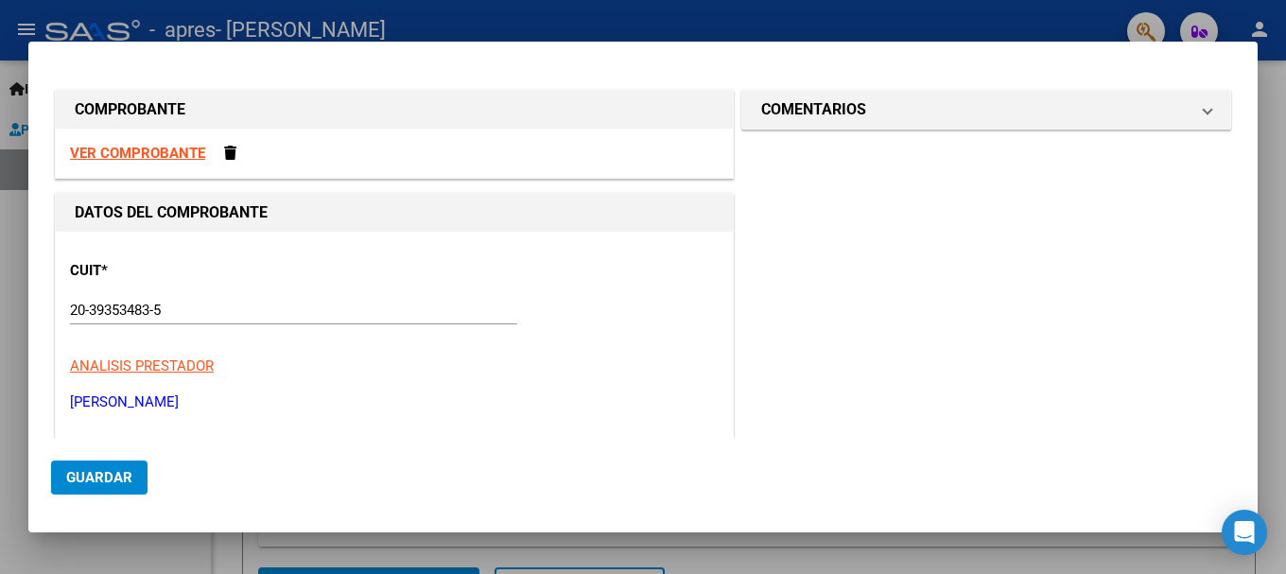
click at [0, 390] on div at bounding box center [643, 287] width 1286 height 574
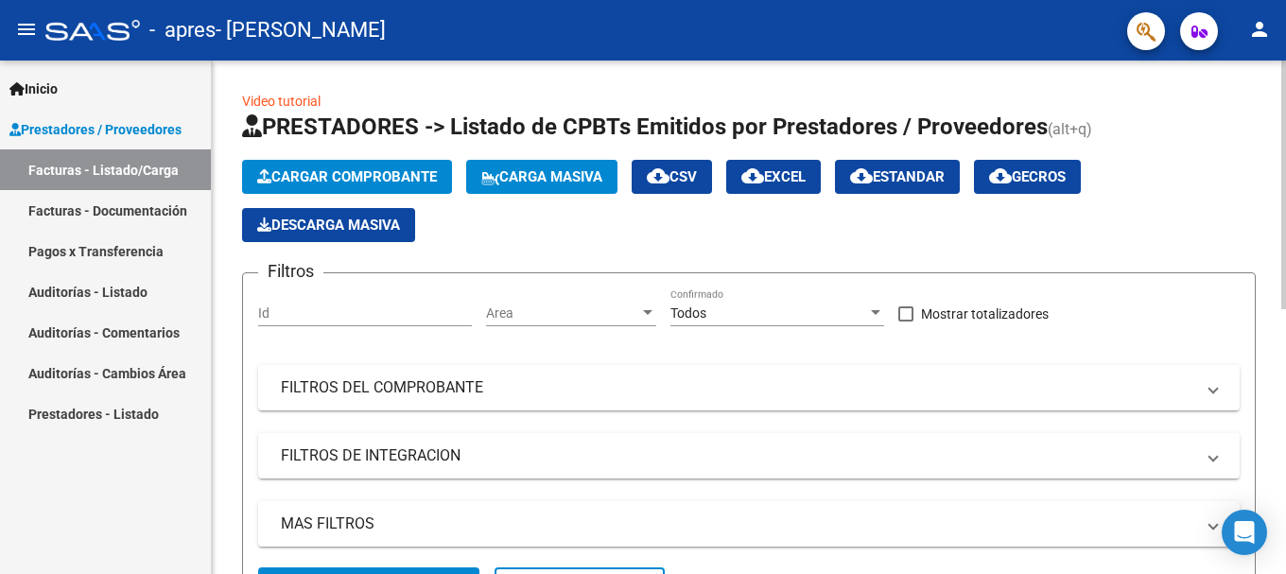
click at [337, 164] on button "Cargar Comprobante" at bounding box center [347, 177] width 210 height 34
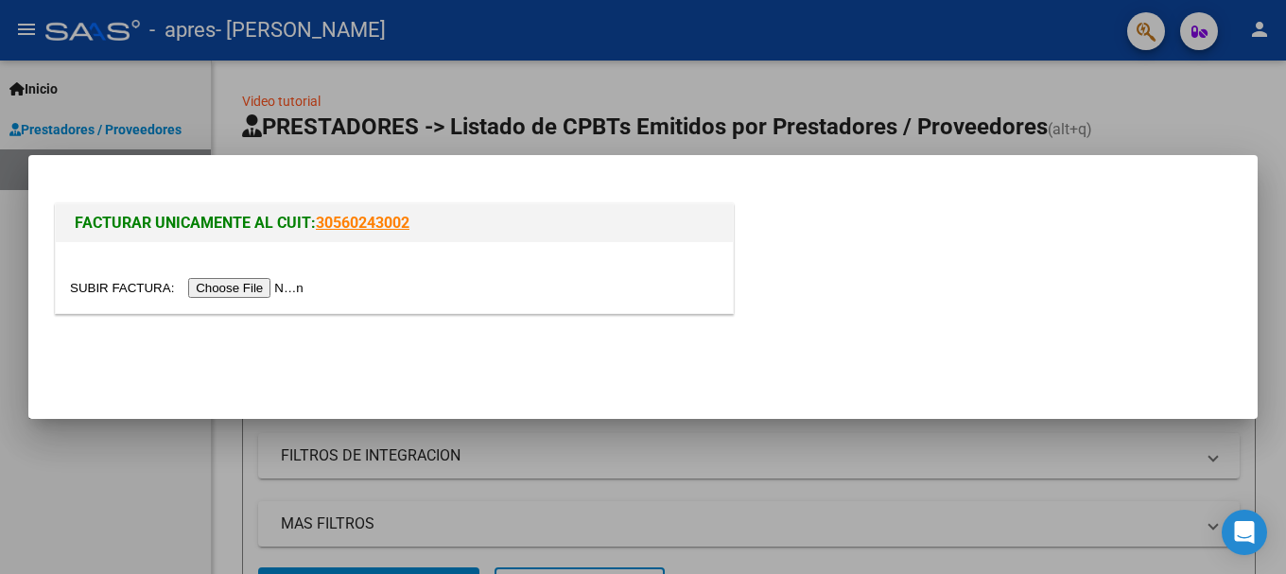
click at [271, 288] on input "file" at bounding box center [189, 288] width 239 height 20
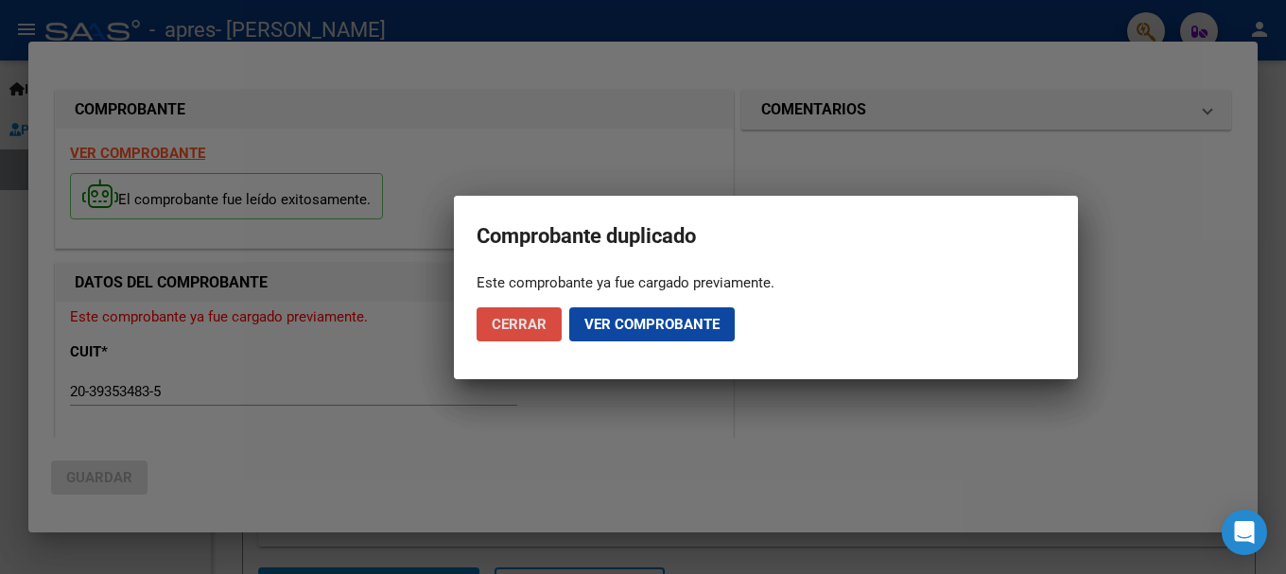
click at [511, 332] on span "Cerrar" at bounding box center [519, 324] width 55 height 17
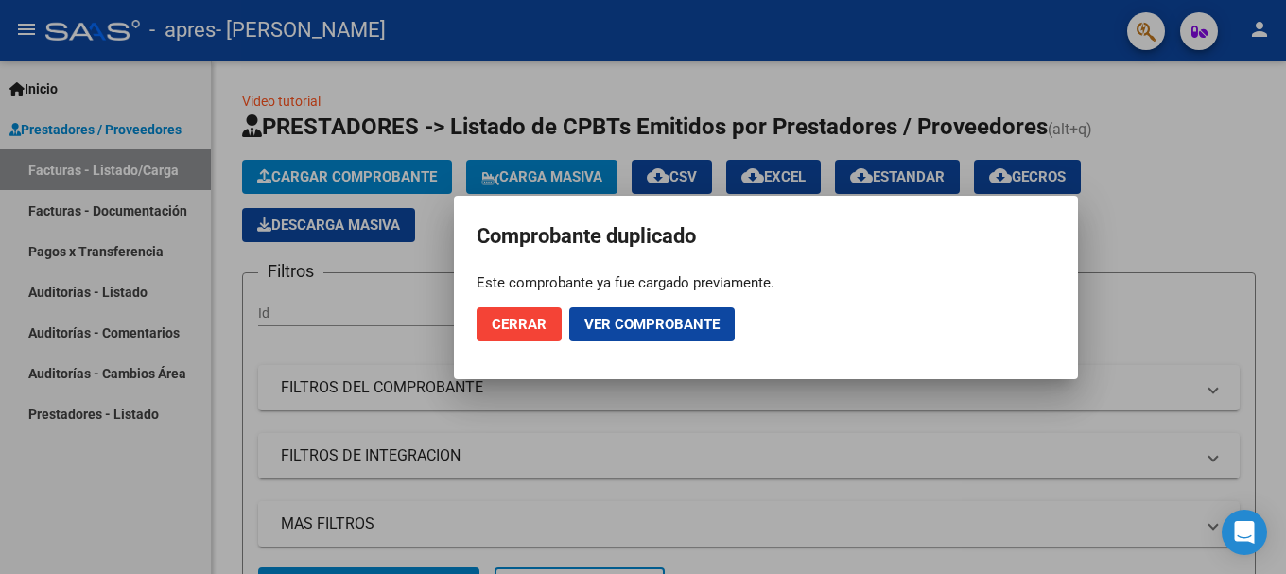
click at [497, 325] on span "Cerrar" at bounding box center [519, 324] width 55 height 17
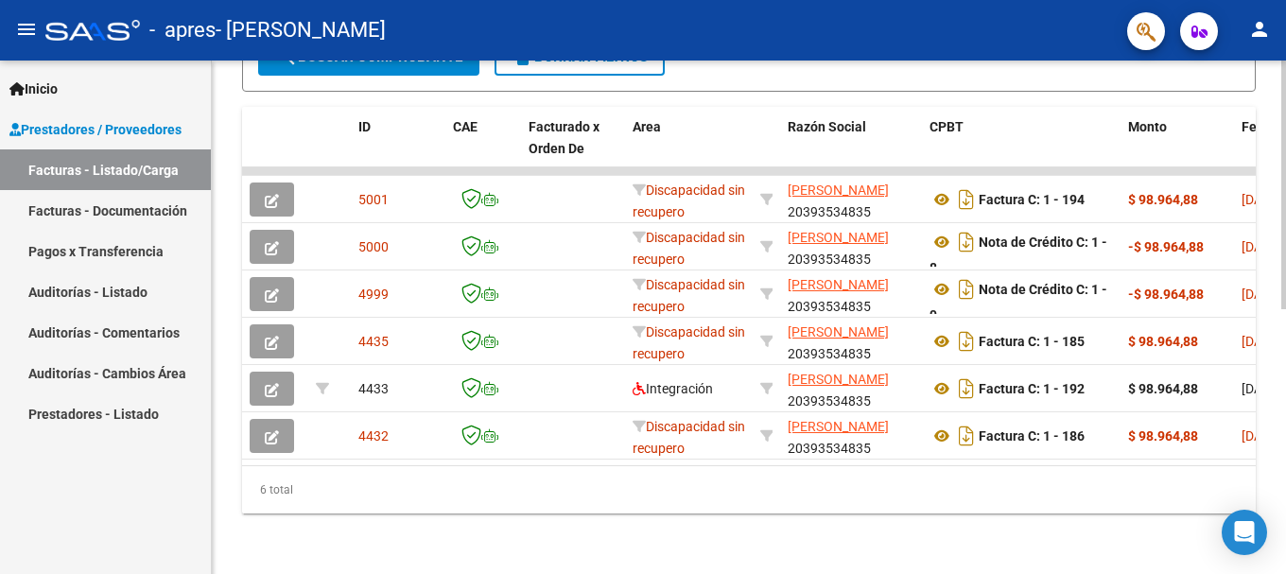
drag, startPoint x: 394, startPoint y: 319, endPoint x: 338, endPoint y: 462, distance: 154.1
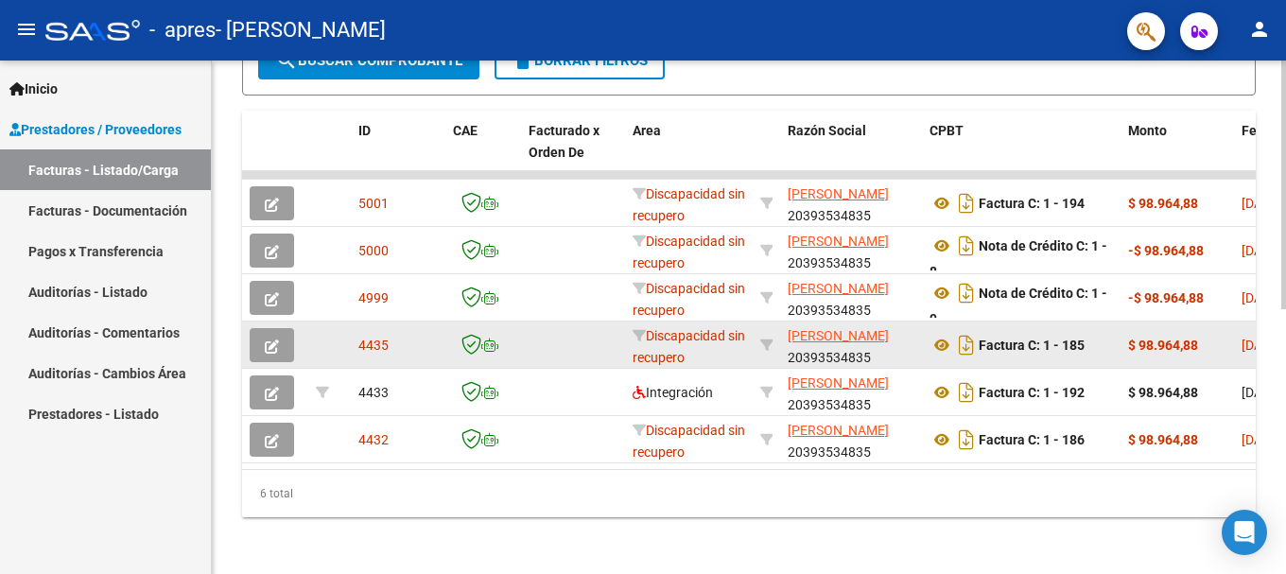
drag, startPoint x: 723, startPoint y: 334, endPoint x: 729, endPoint y: 320, distance: 15.3
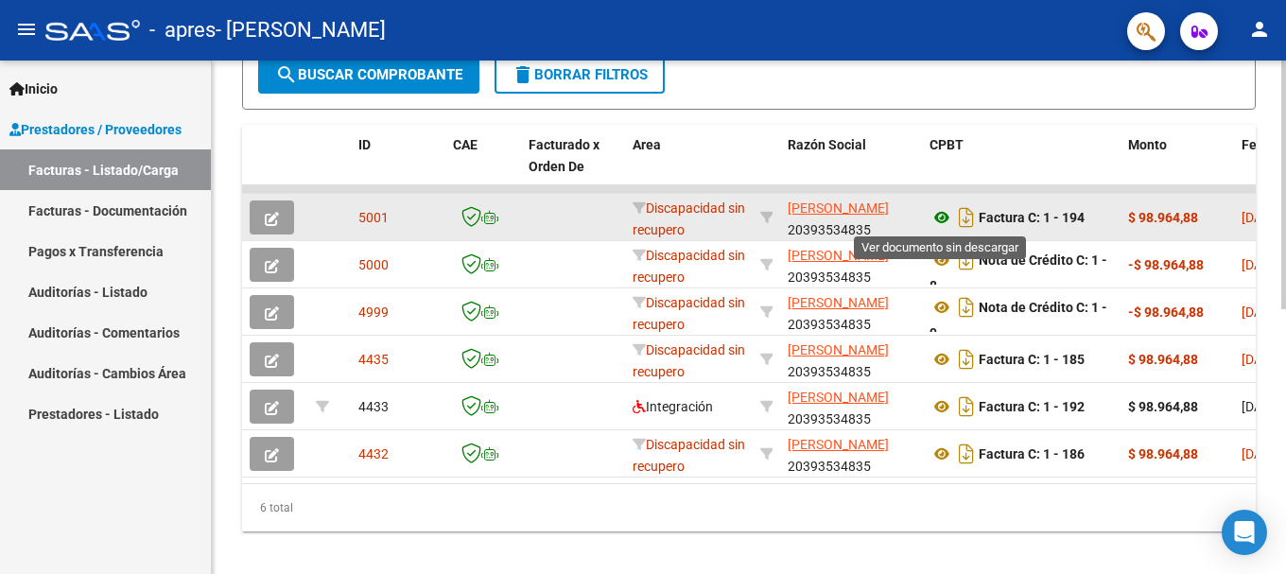
click at [942, 220] on icon at bounding box center [941, 217] width 25 height 23
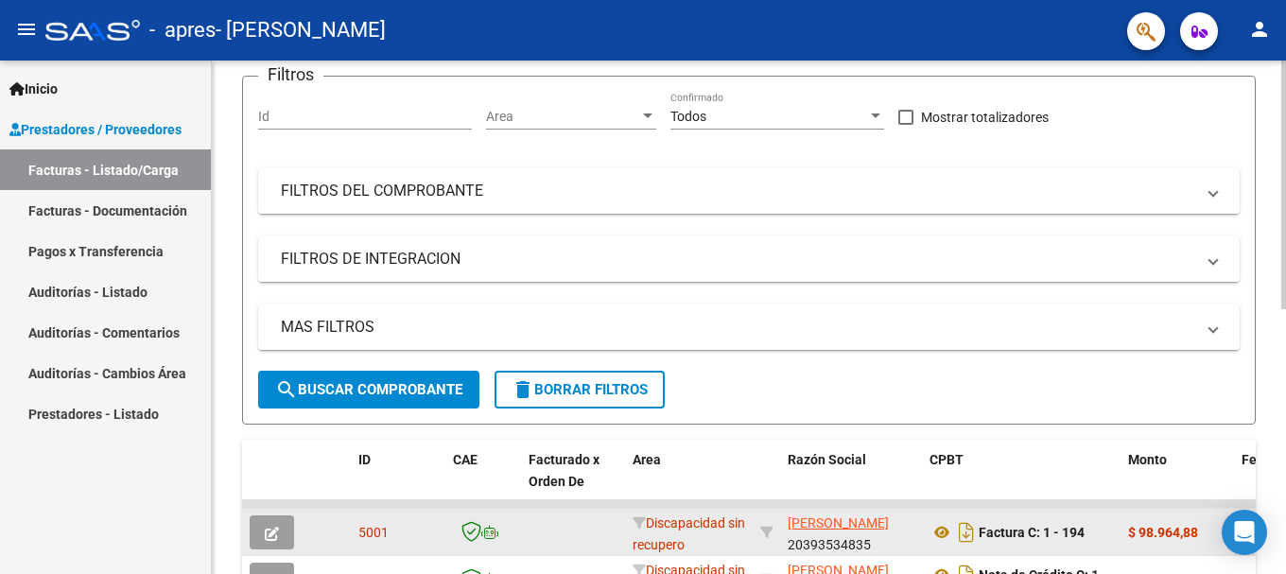
scroll to position [0, 0]
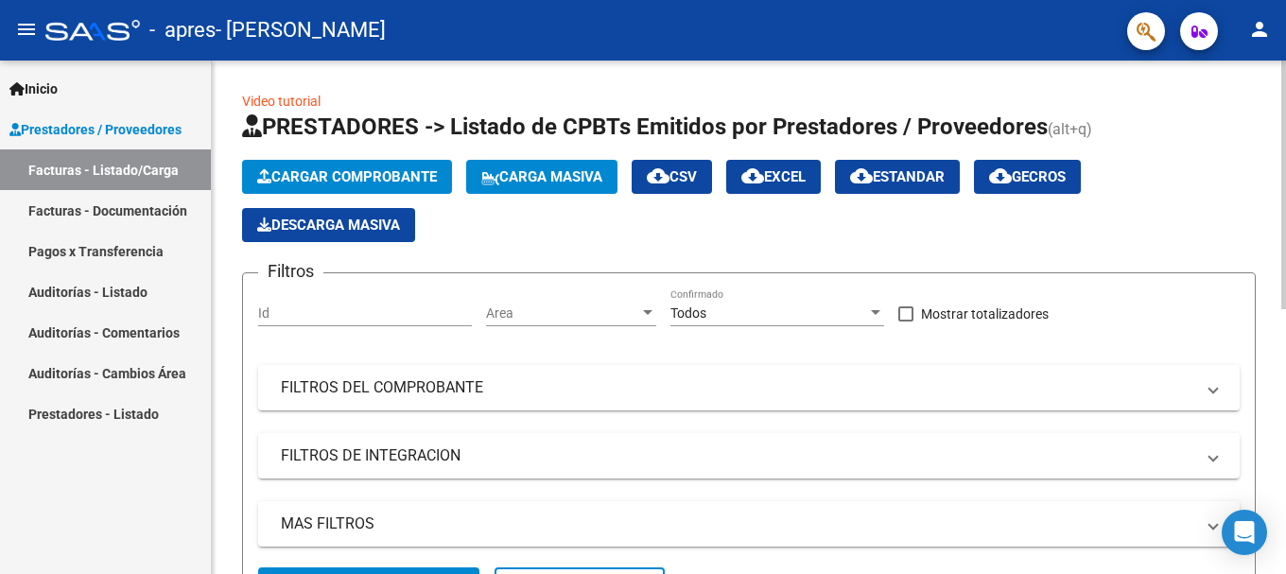
drag, startPoint x: 686, startPoint y: 551, endPoint x: 667, endPoint y: 450, distance: 102.9
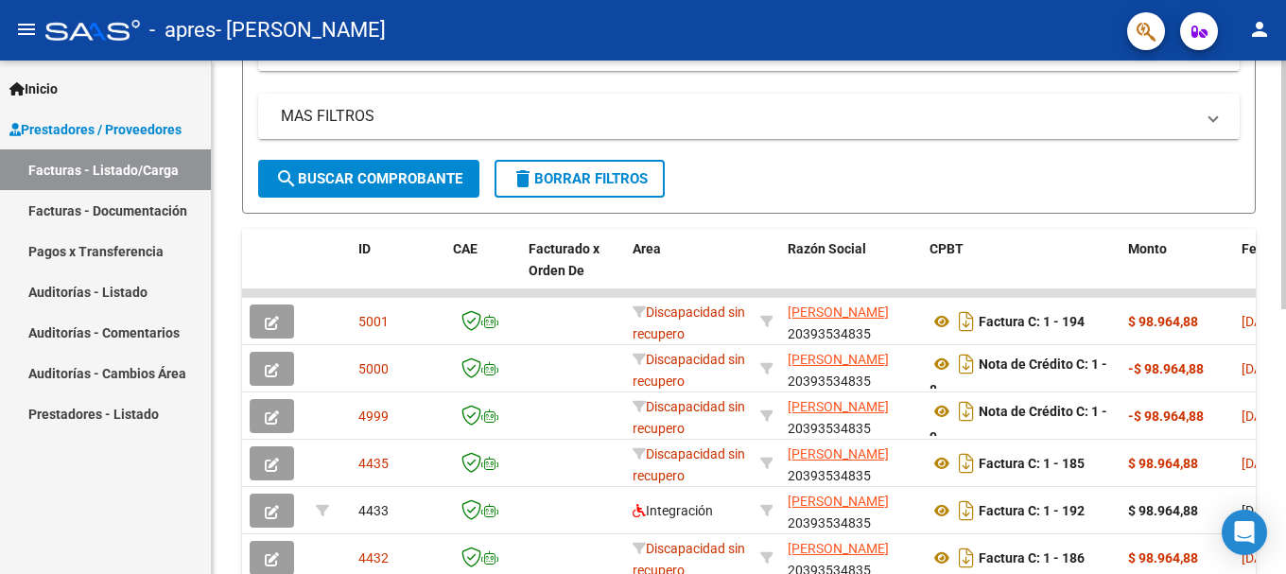
drag, startPoint x: 787, startPoint y: 372, endPoint x: 750, endPoint y: 466, distance: 101.8
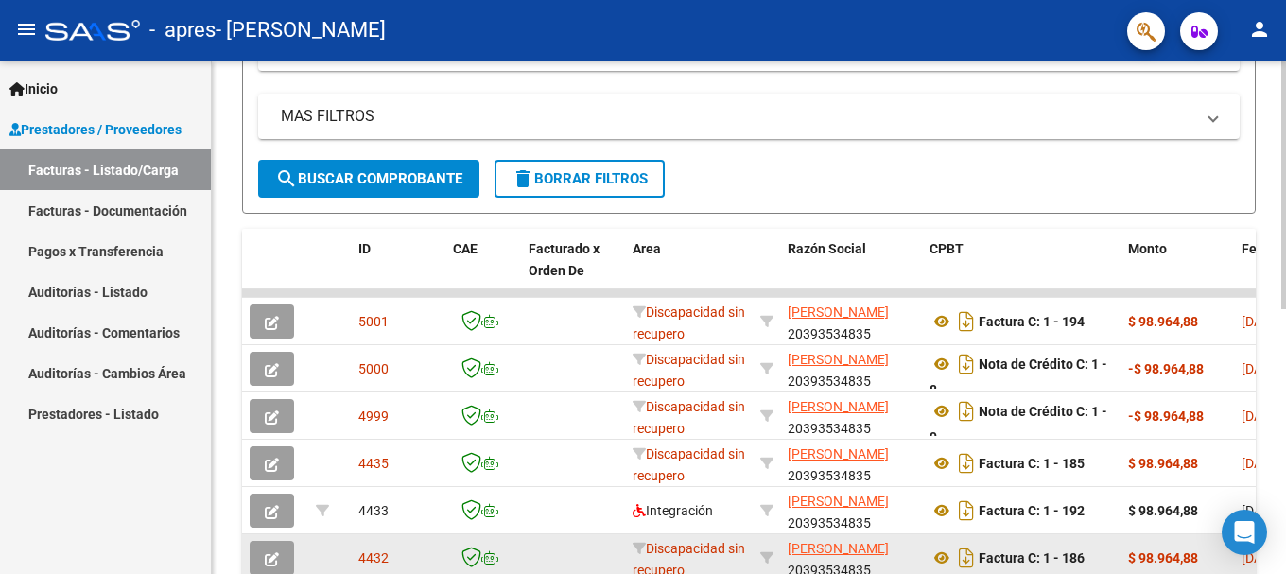
scroll to position [487, 0]
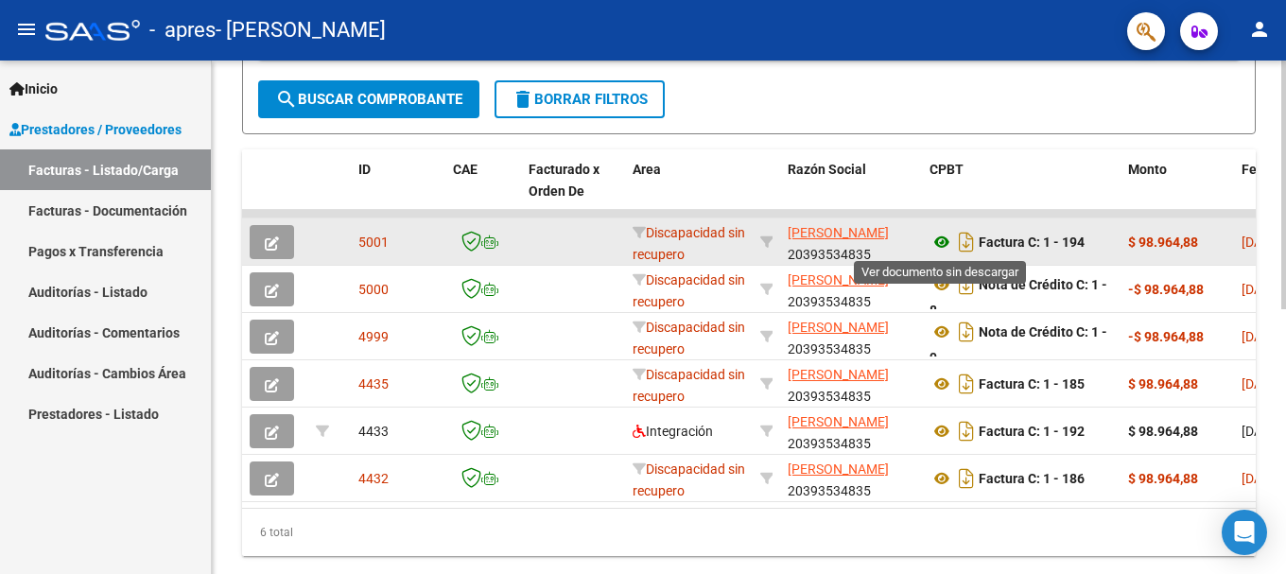
click at [944, 252] on icon at bounding box center [941, 242] width 25 height 23
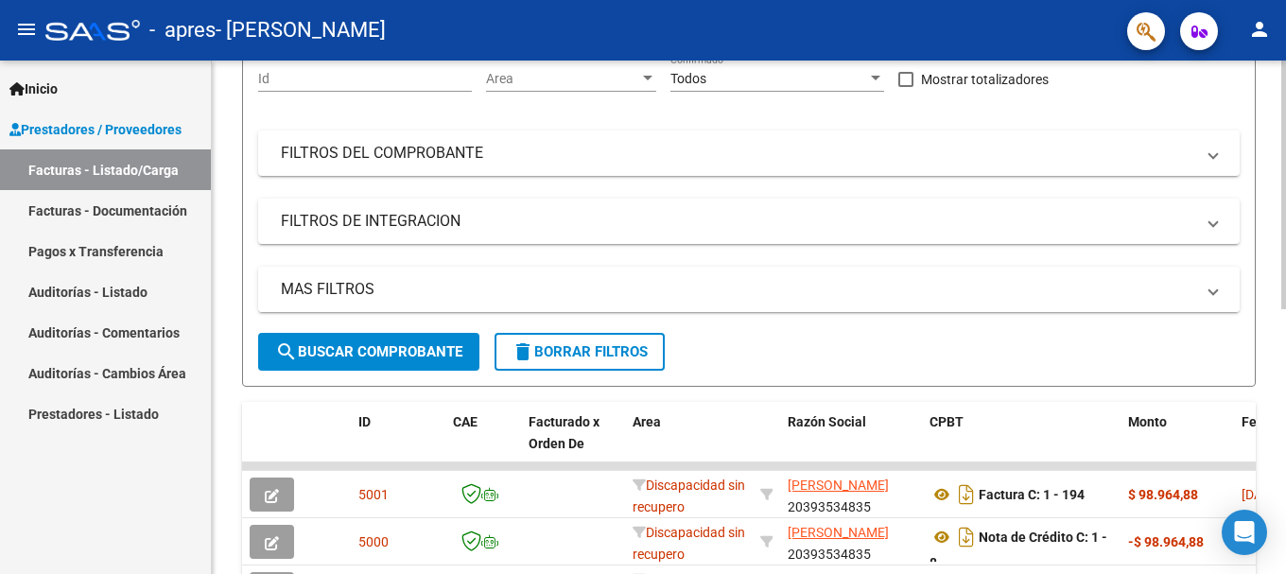
scroll to position [73, 0]
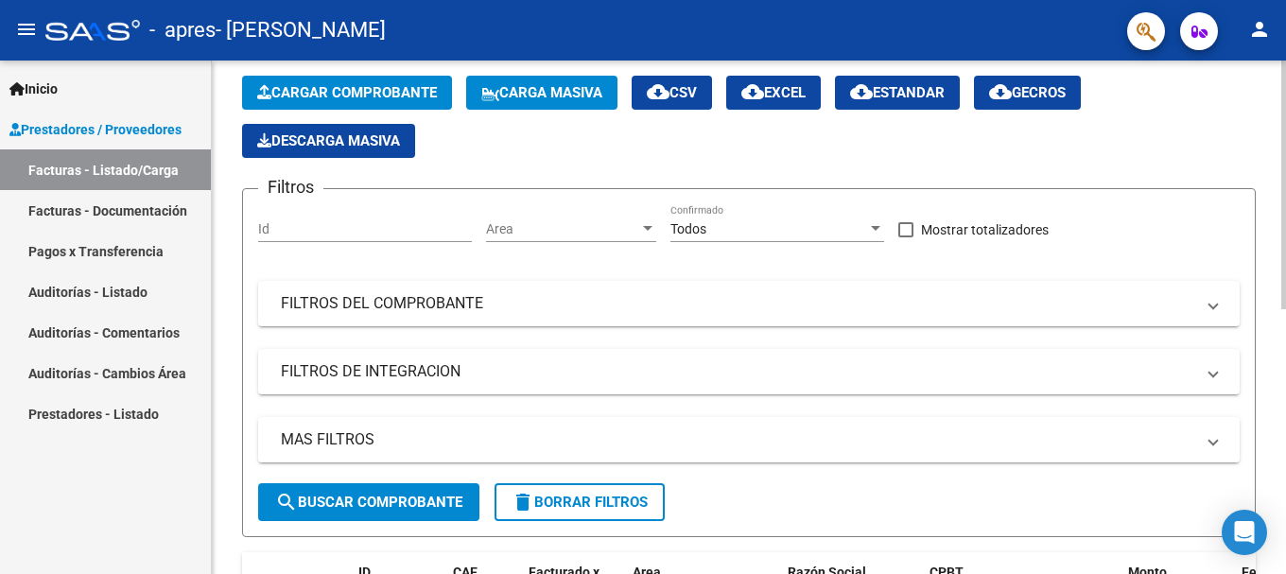
drag, startPoint x: 398, startPoint y: 158, endPoint x: 406, endPoint y: 70, distance: 88.3
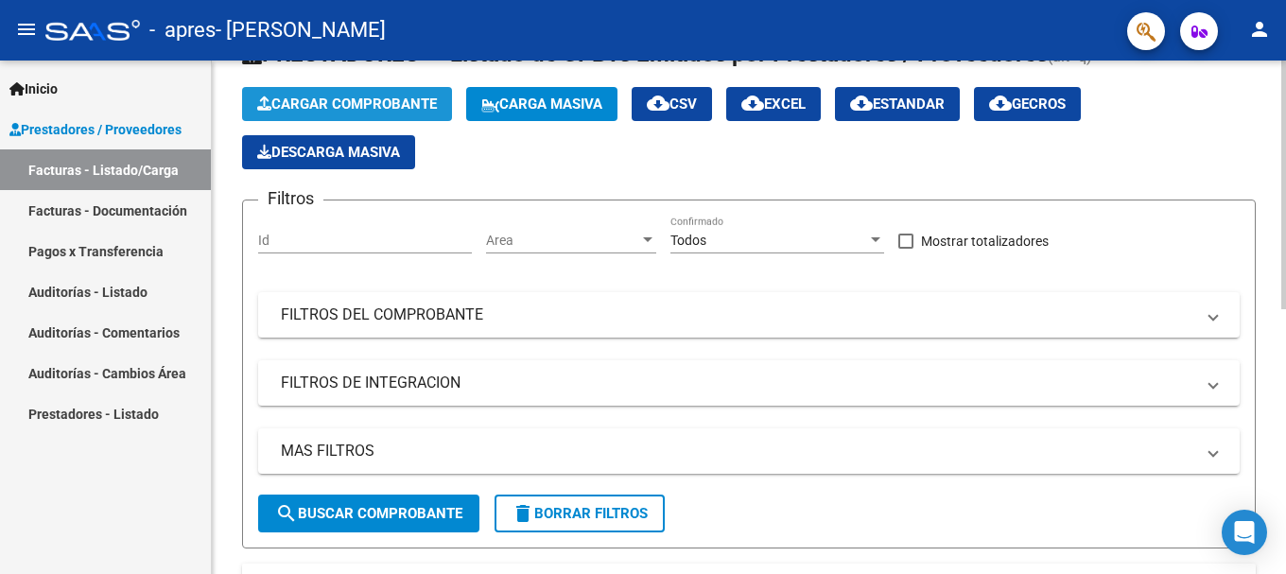
click at [389, 105] on span "Cargar Comprobante" at bounding box center [347, 103] width 180 height 17
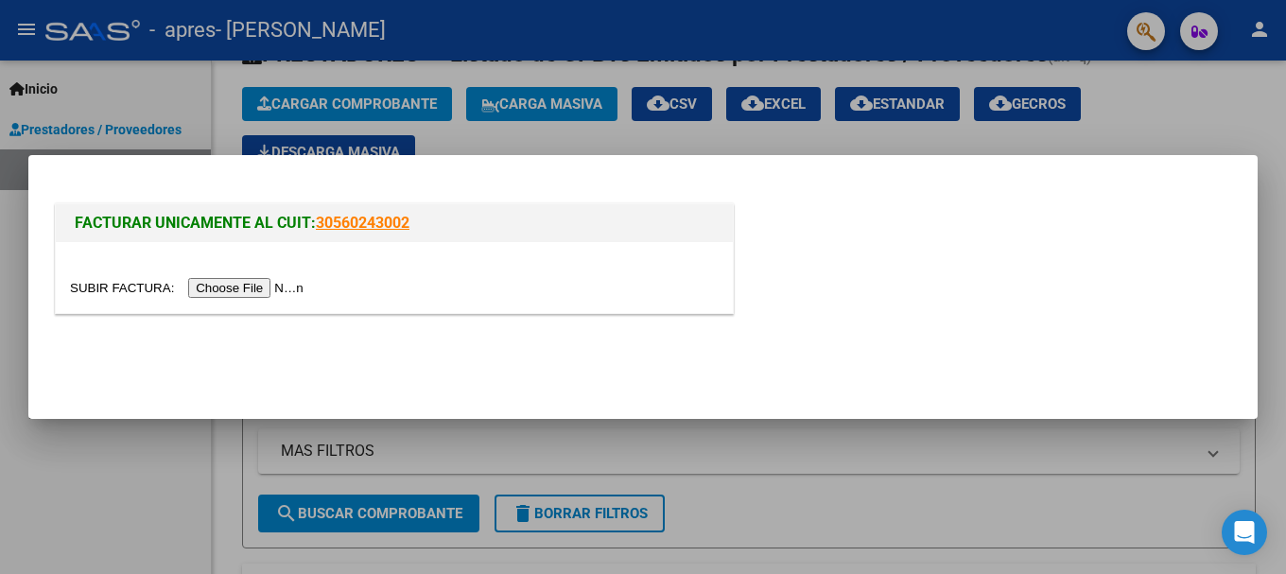
click at [228, 302] on div at bounding box center [394, 277] width 677 height 71
click at [241, 290] on input "file" at bounding box center [189, 288] width 239 height 20
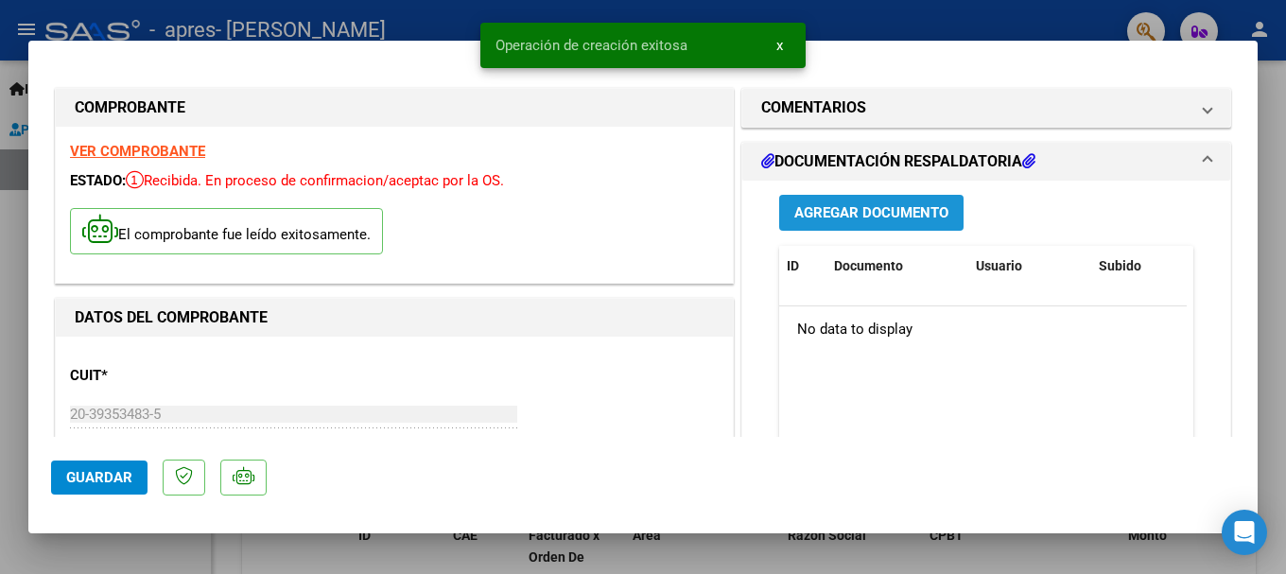
click at [823, 205] on span "Agregar Documento" at bounding box center [871, 213] width 154 height 17
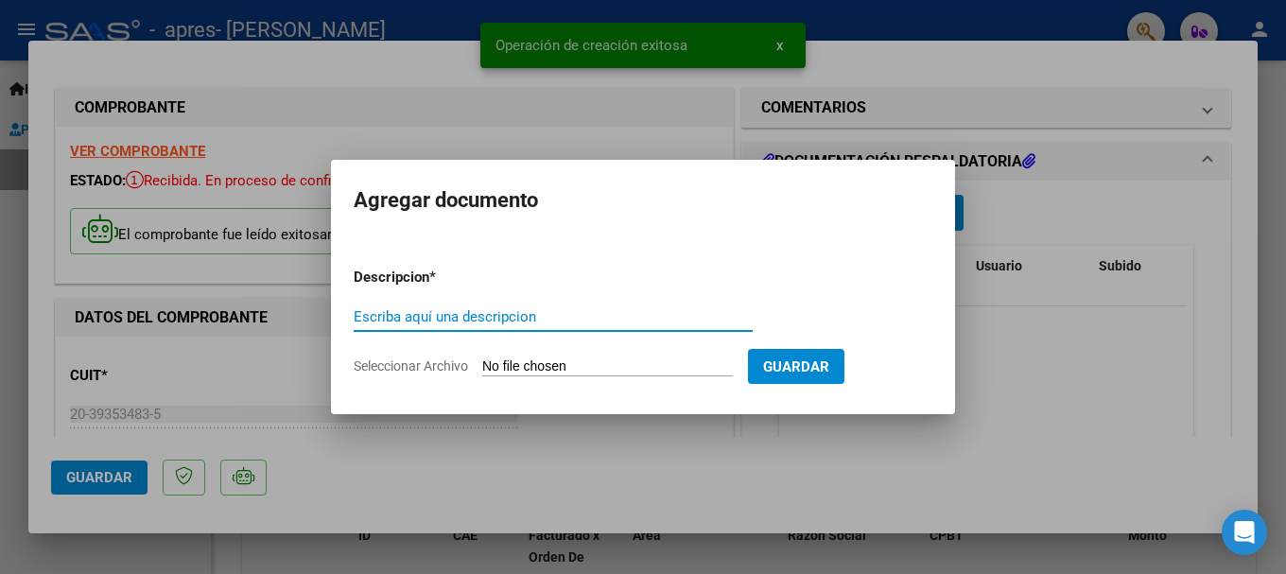
click at [547, 308] on input "Escriba aquí una descripcion" at bounding box center [553, 316] width 399 height 17
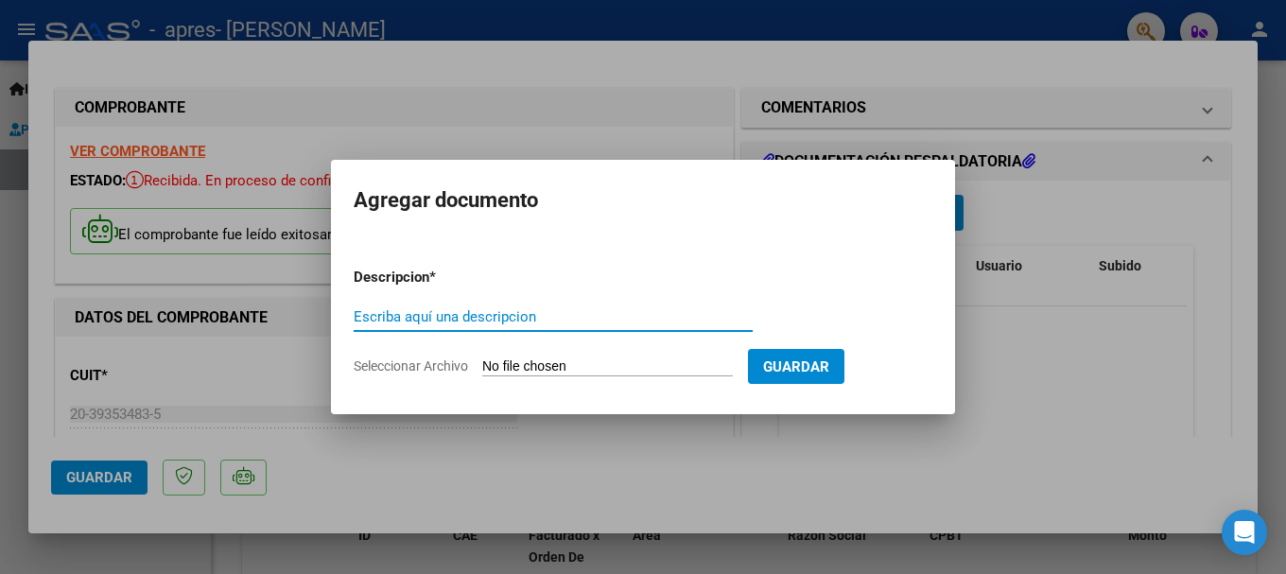
type input "p"
type input "PLANILLA DE ASISTENCIA [PERSON_NAME] [MEDICAL_DATA] [DATE]"
click at [807, 367] on span "Guardar" at bounding box center [796, 366] width 66 height 17
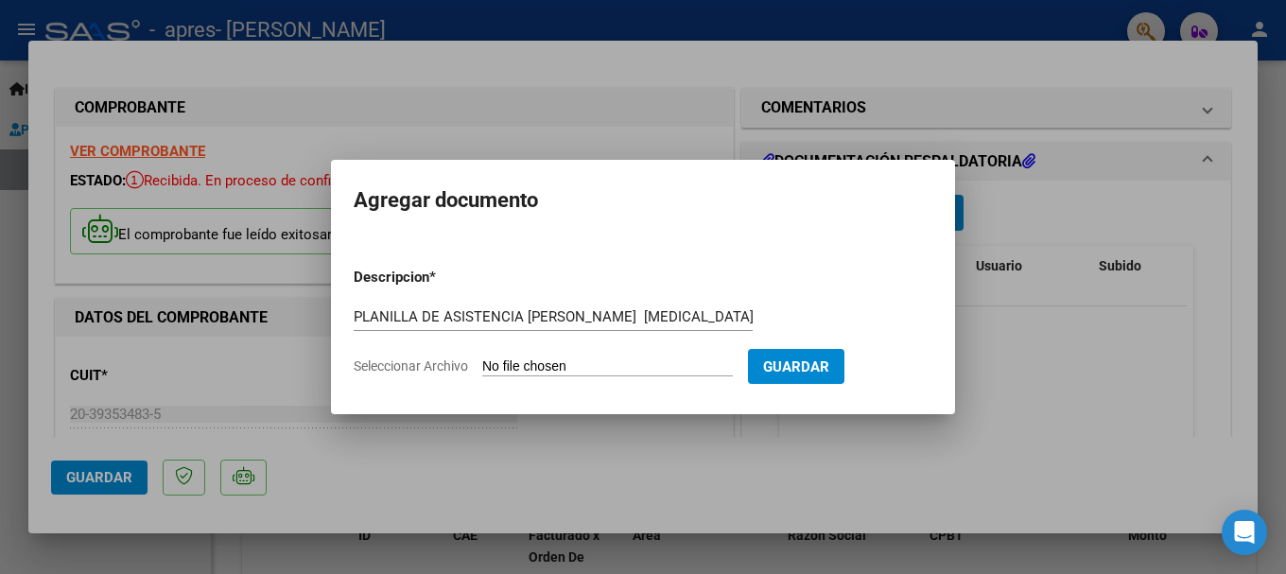
click at [817, 368] on span "Guardar" at bounding box center [796, 366] width 66 height 17
click at [829, 362] on span "Guardar" at bounding box center [796, 366] width 66 height 17
click at [675, 354] on form "Descripcion * PLANILLA DE ASISTENCIA [PERSON_NAME] [MEDICAL_DATA] [DATE] Escrib…" at bounding box center [643, 321] width 579 height 138
click at [643, 365] on input "Seleccionar Archivo" at bounding box center [607, 367] width 251 height 18
type input "C:\fakepath\PLANILLA DE ASISTENCIA [PERSON_NAME][DATE].pdf"
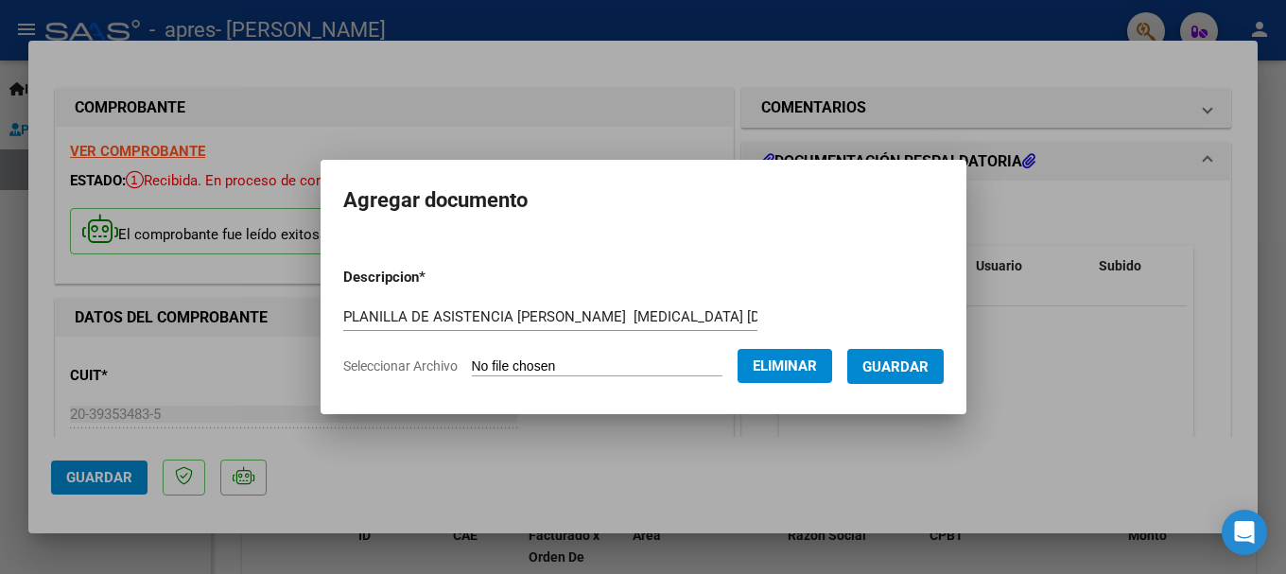
click at [879, 373] on button "Guardar" at bounding box center [895, 366] width 96 height 35
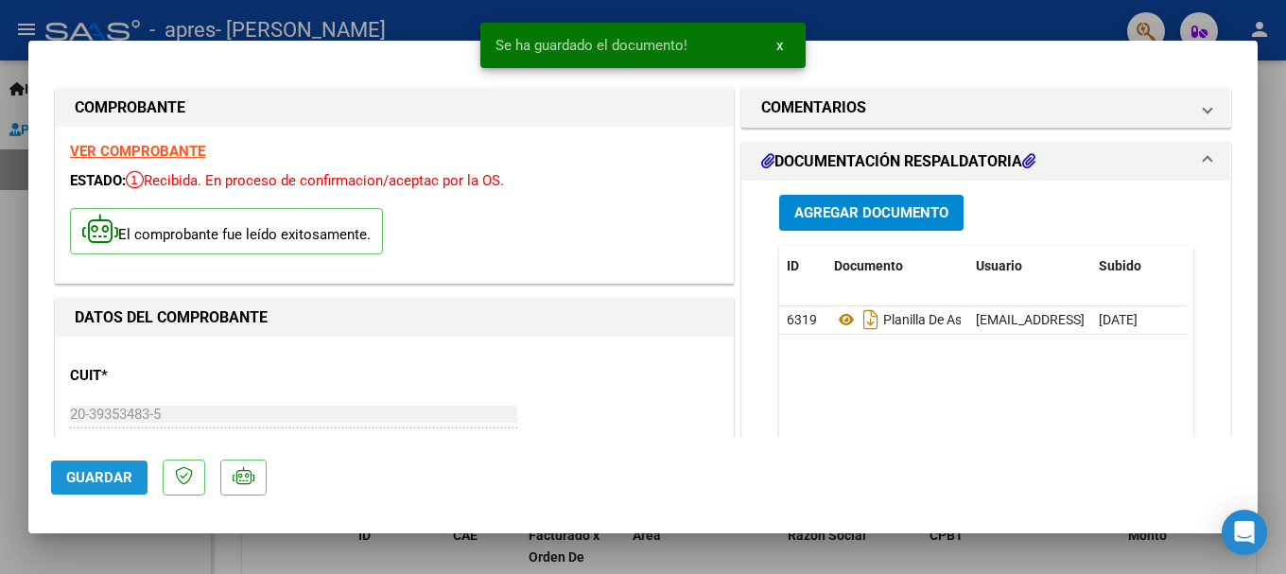
click at [90, 463] on button "Guardar" at bounding box center [99, 477] width 96 height 34
click at [0, 414] on div at bounding box center [643, 287] width 1286 height 574
type input "$ 0,00"
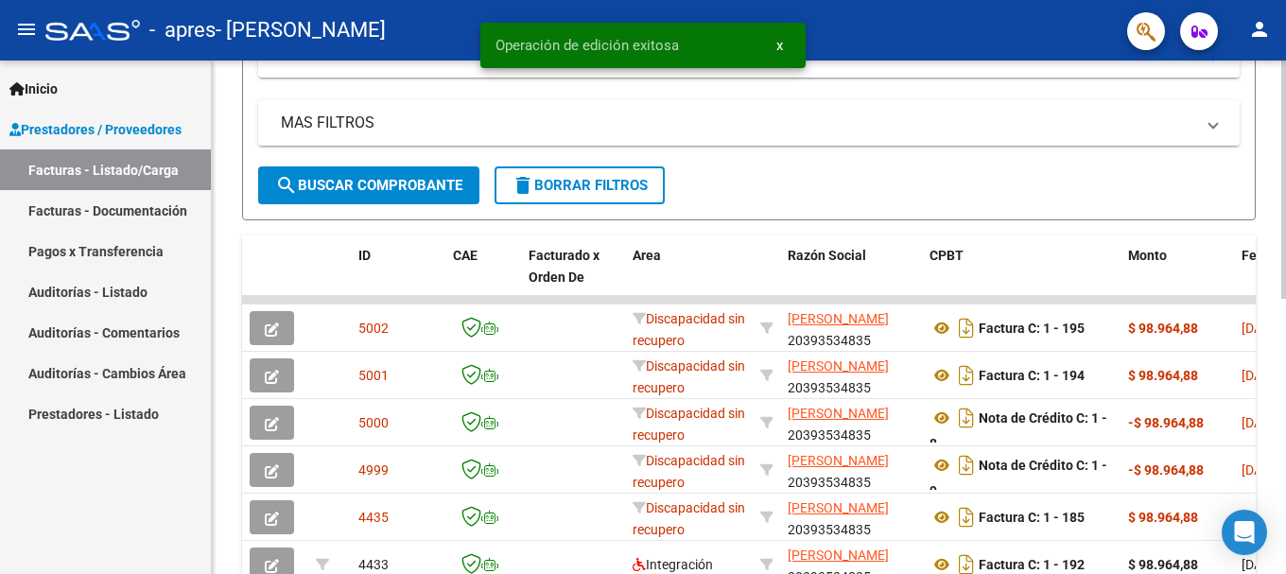
drag, startPoint x: 579, startPoint y: 310, endPoint x: 543, endPoint y: 409, distance: 105.6
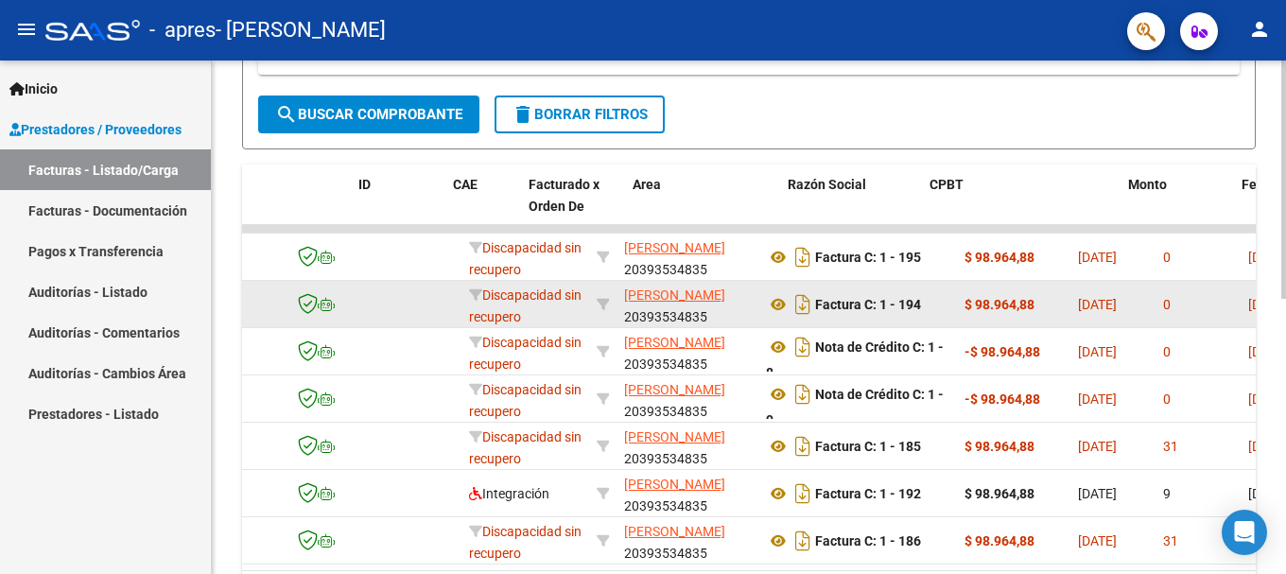
scroll to position [0, 0]
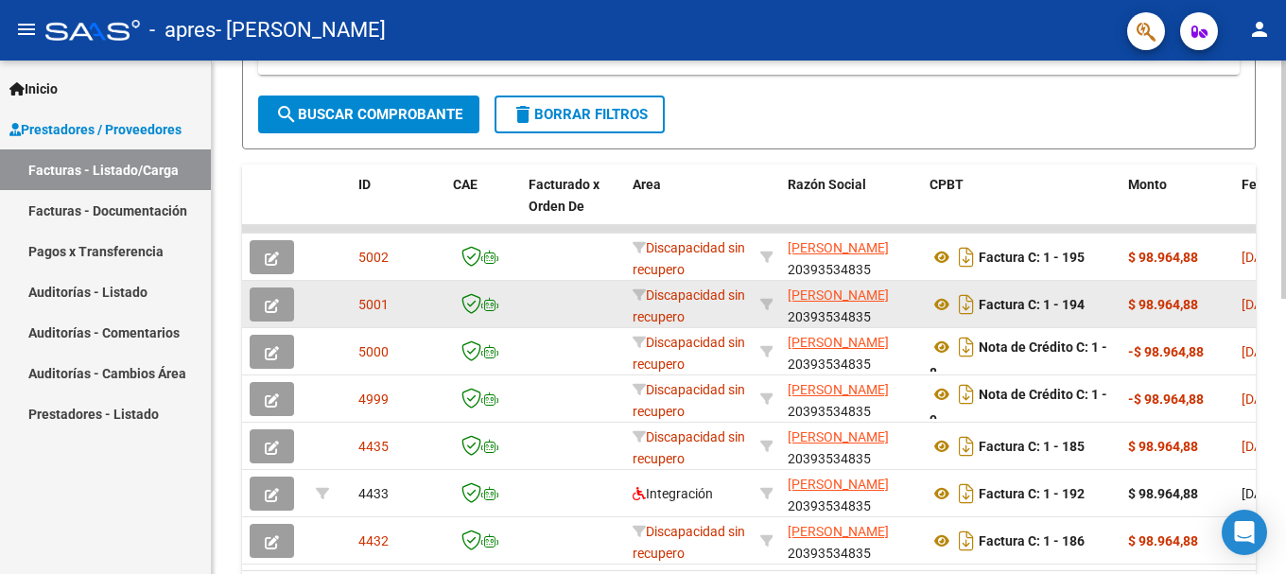
drag, startPoint x: 886, startPoint y: 331, endPoint x: 770, endPoint y: 324, distance: 115.5
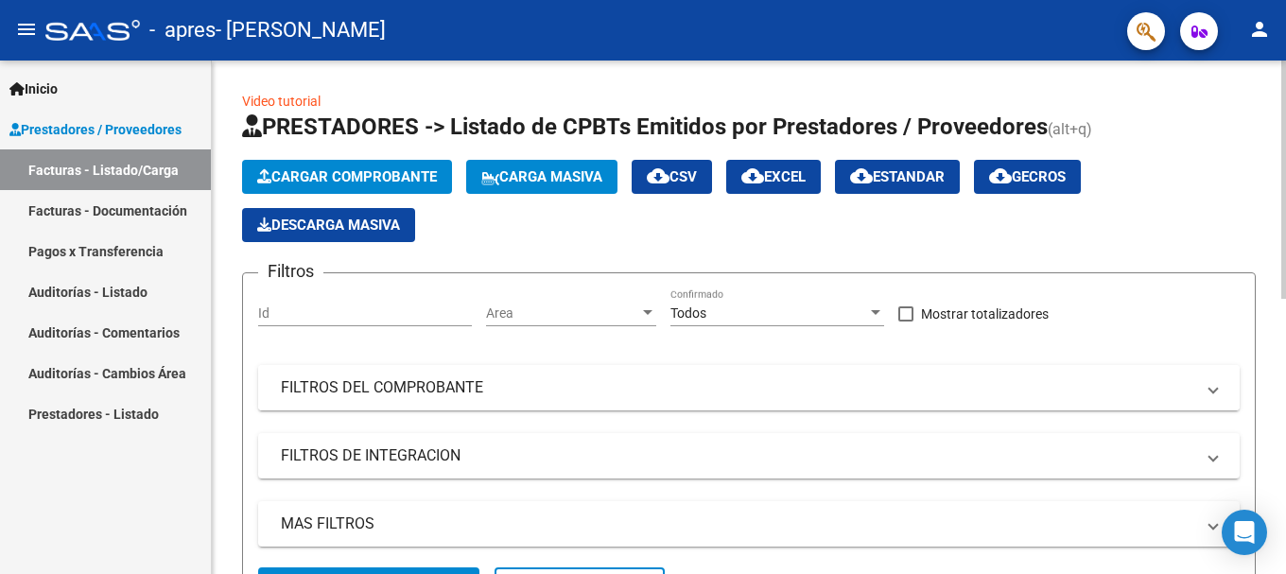
drag, startPoint x: 816, startPoint y: 209, endPoint x: 813, endPoint y: 87, distance: 122.0
